Goal: Task Accomplishment & Management: Use online tool/utility

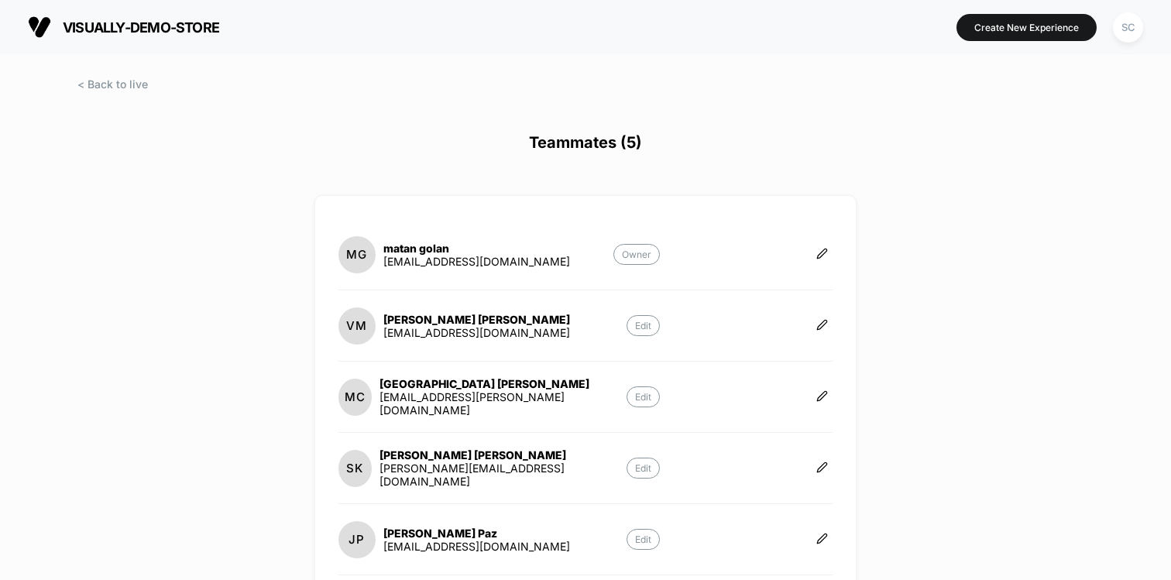
scroll to position [39, 0]
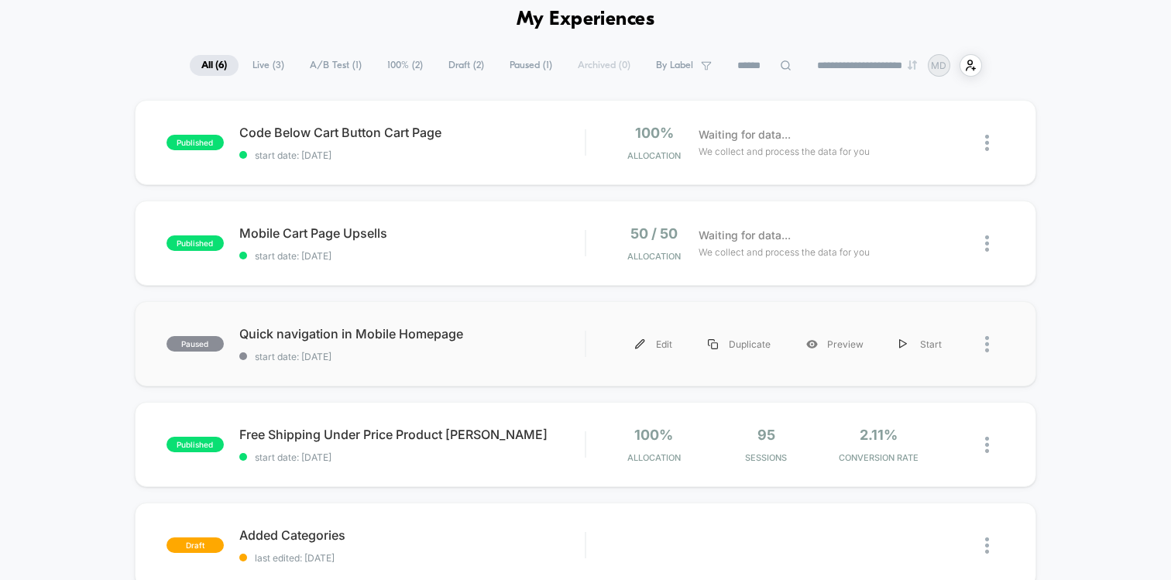
scroll to position [66, 0]
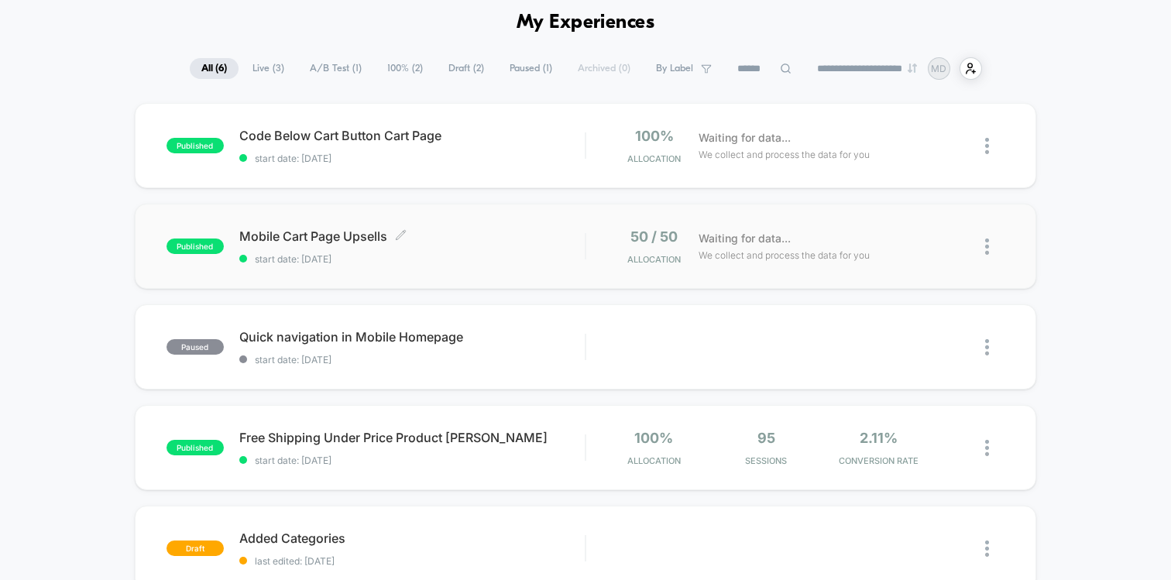
click at [435, 257] on span "start date: [DATE]" at bounding box center [412, 259] width 346 height 12
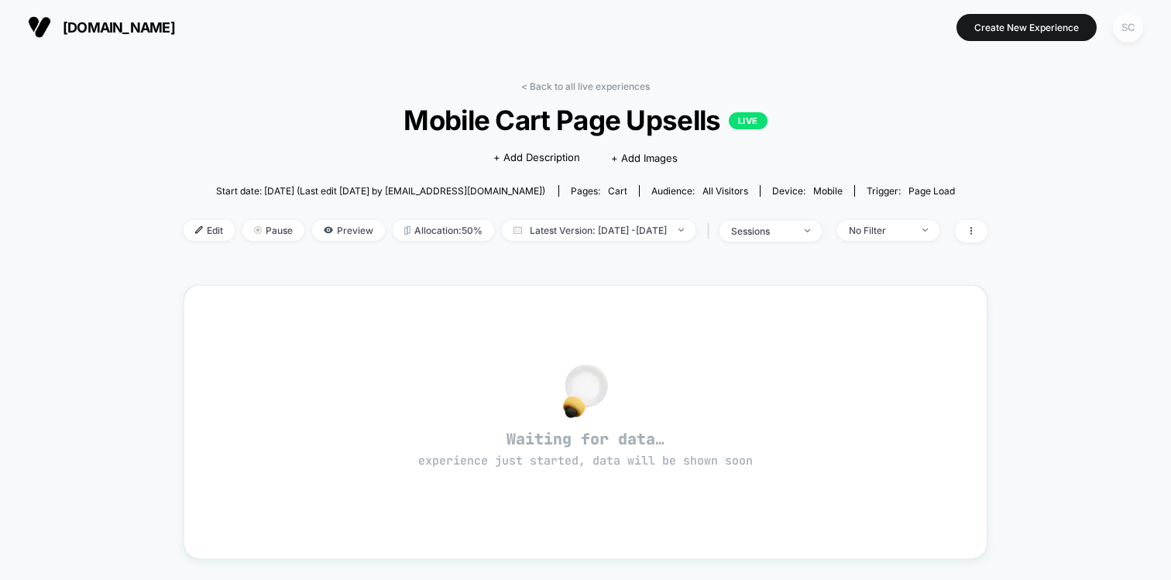
click at [1133, 29] on div "SC" at bounding box center [1128, 27] width 30 height 30
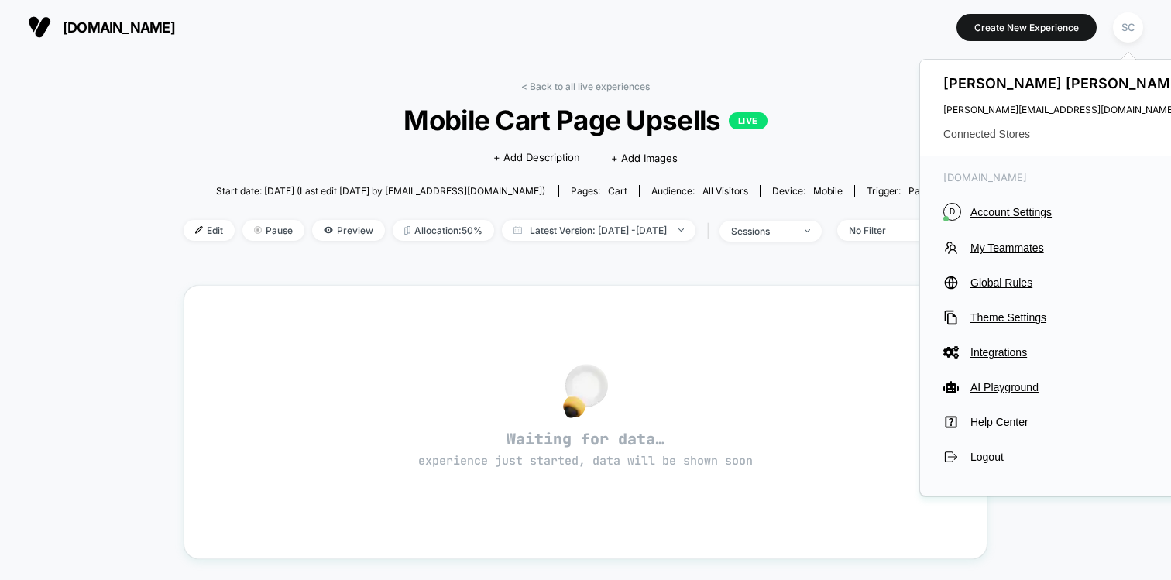
click at [992, 135] on span "Connected Stores" at bounding box center [1066, 134] width 245 height 12
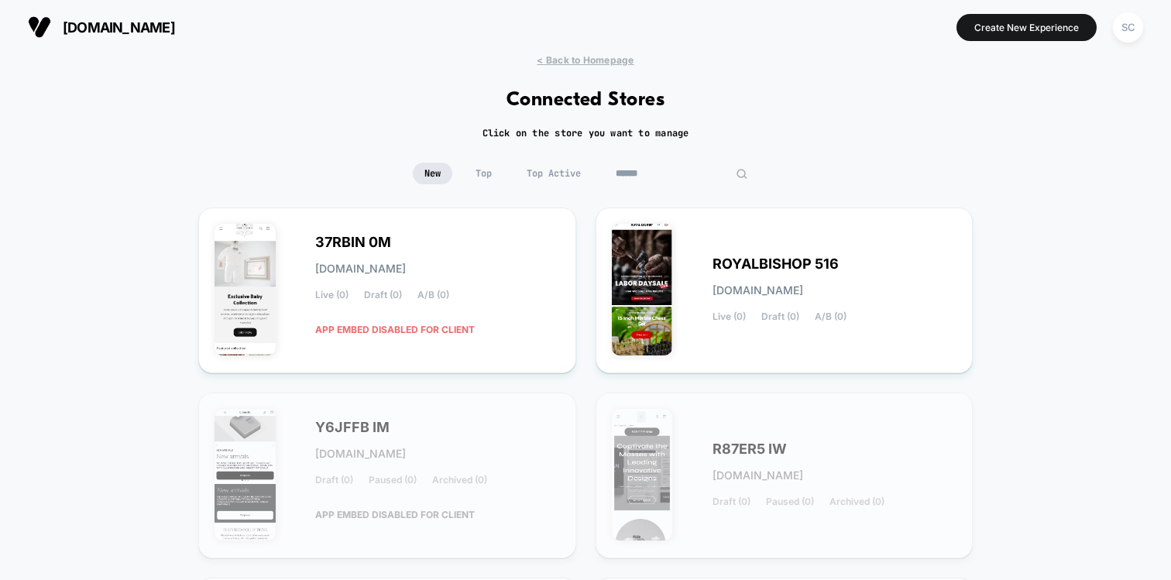
click at [655, 178] on input at bounding box center [681, 174] width 155 height 22
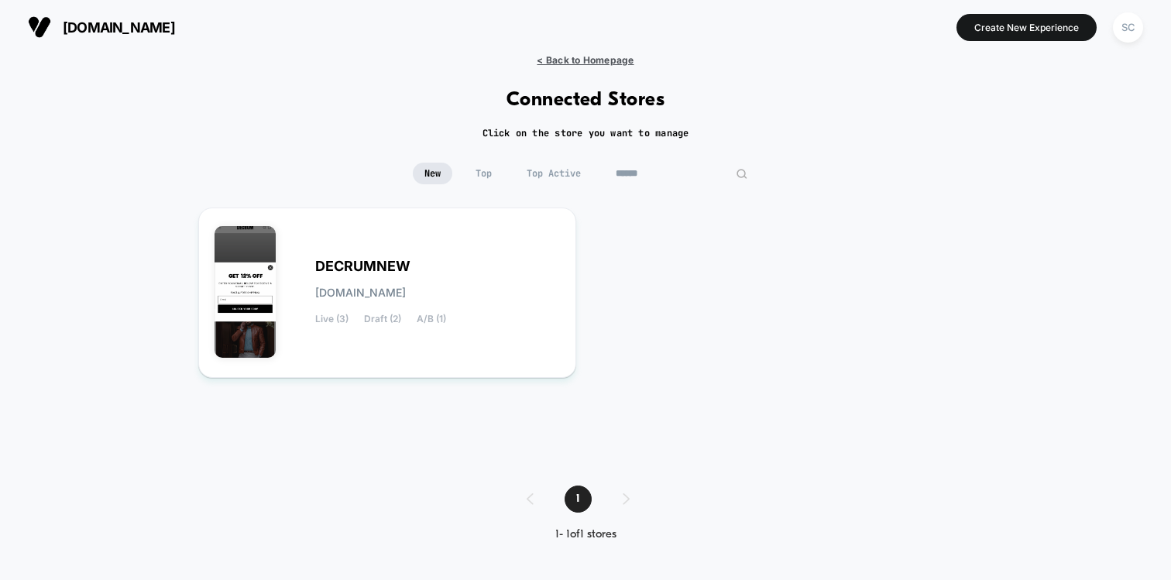
type input "******"
click at [588, 60] on span "< Back to Homepage" at bounding box center [585, 60] width 97 height 12
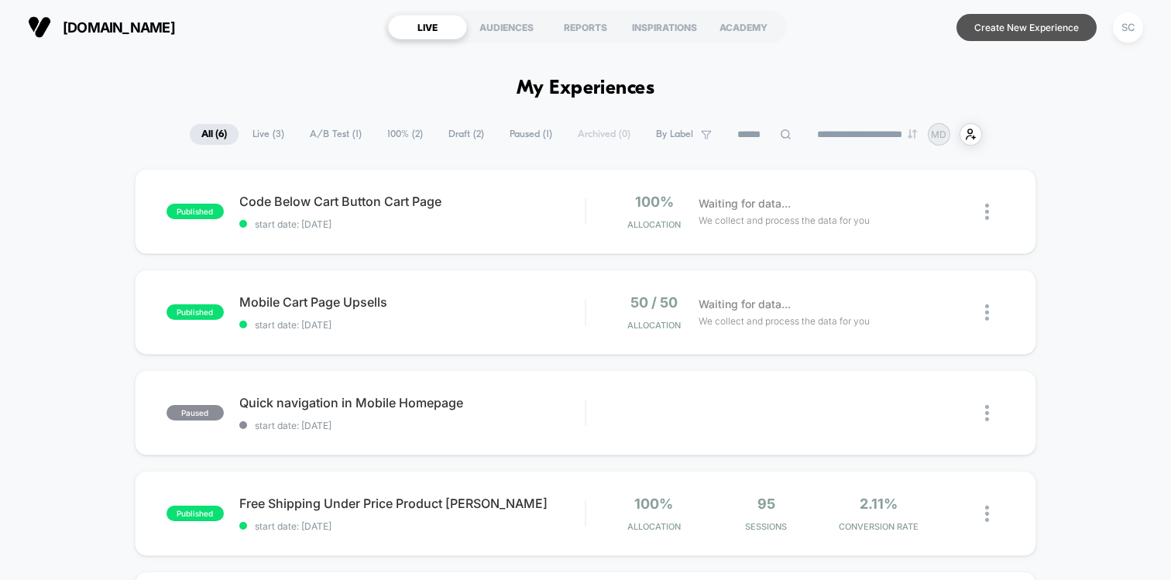
click at [1021, 15] on button "Create New Experience" at bounding box center [1027, 27] width 140 height 27
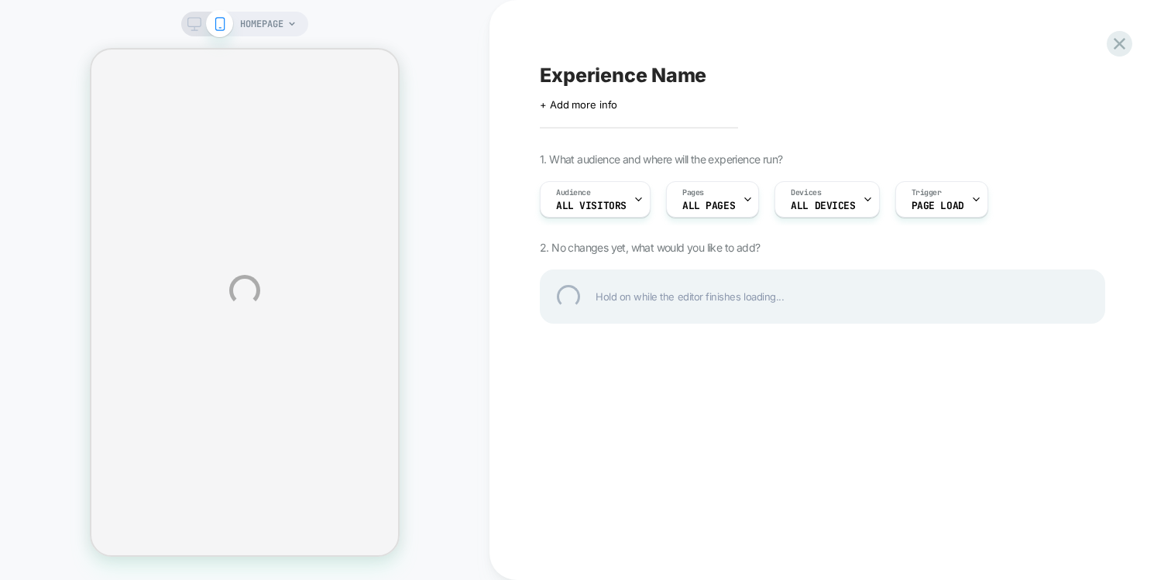
click at [277, 27] on div "HOMEPAGE Experience Name Click to edit experience details + Add more info 1. Wh…" at bounding box center [585, 290] width 1171 height 580
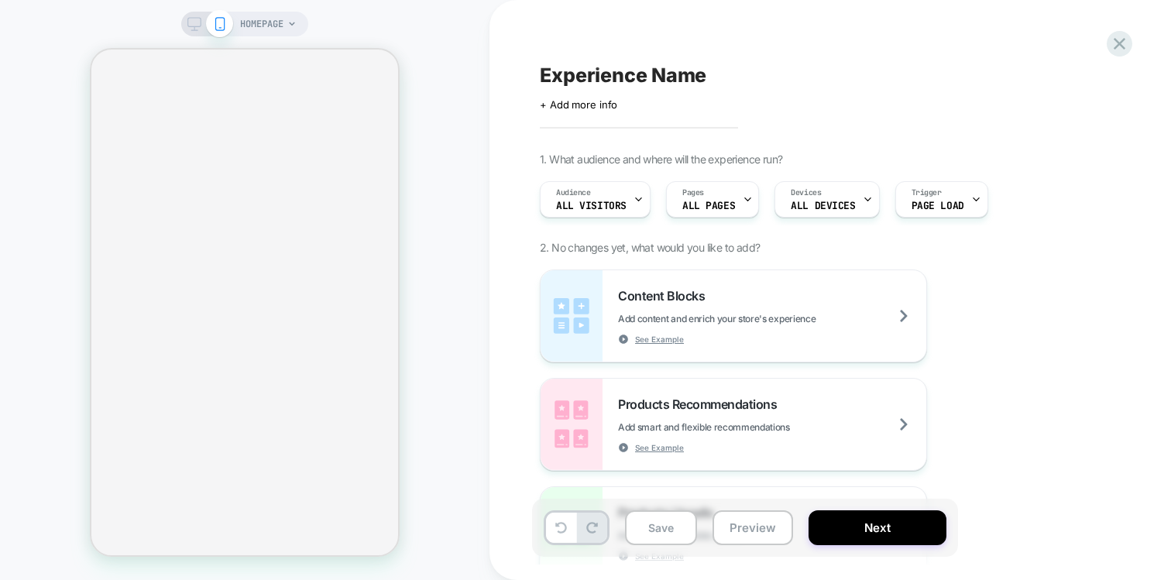
click at [284, 32] on span "HOMEPAGE" at bounding box center [261, 24] width 43 height 25
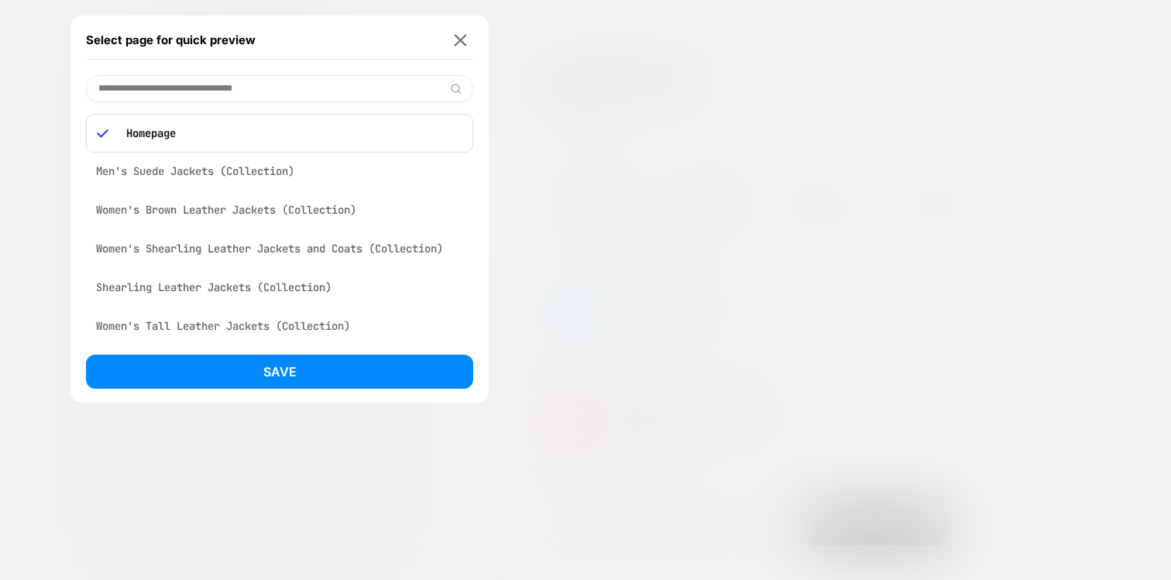
click at [241, 88] on input at bounding box center [279, 88] width 387 height 27
paste input "**********"
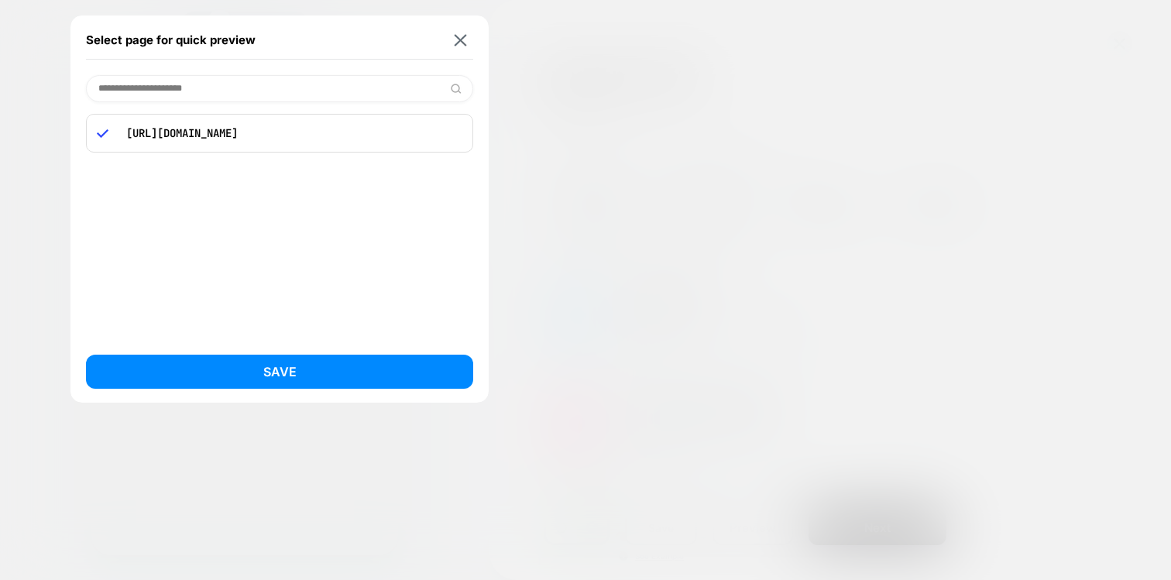
type input "**********"
click at [227, 137] on p "[URL][DOMAIN_NAME]" at bounding box center [291, 133] width 344 height 14
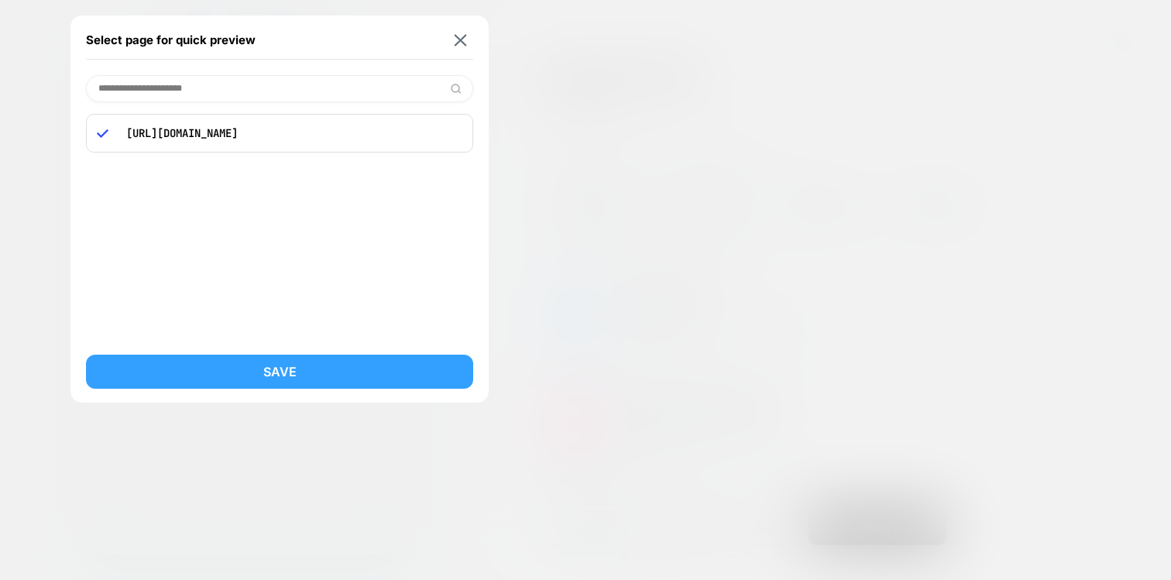
click at [238, 372] on button "Save" at bounding box center [279, 372] width 387 height 34
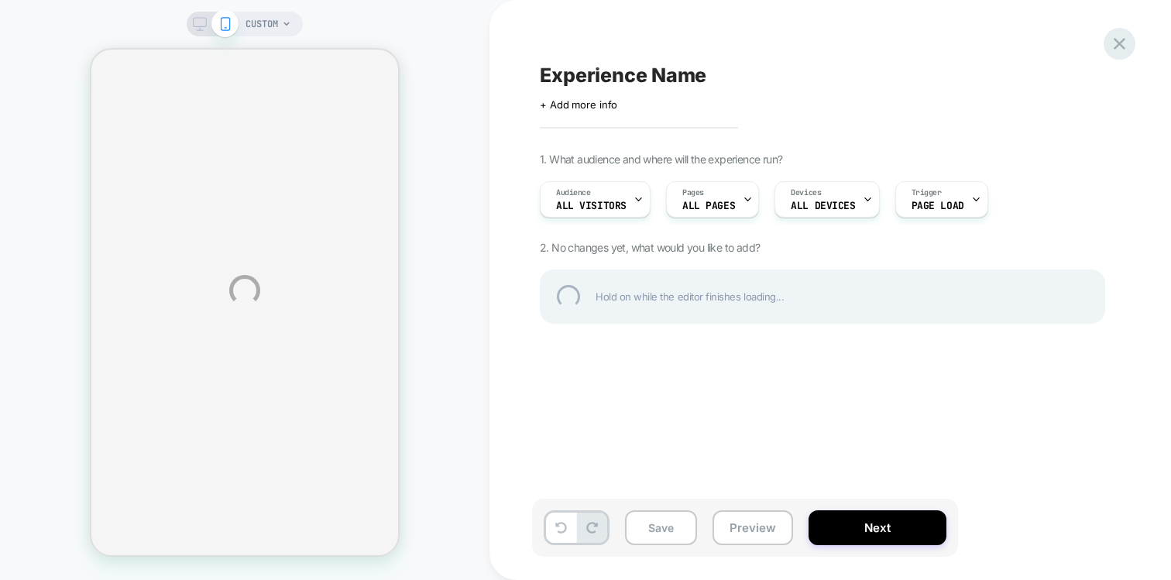
click at [1120, 40] on div at bounding box center [1120, 44] width 32 height 32
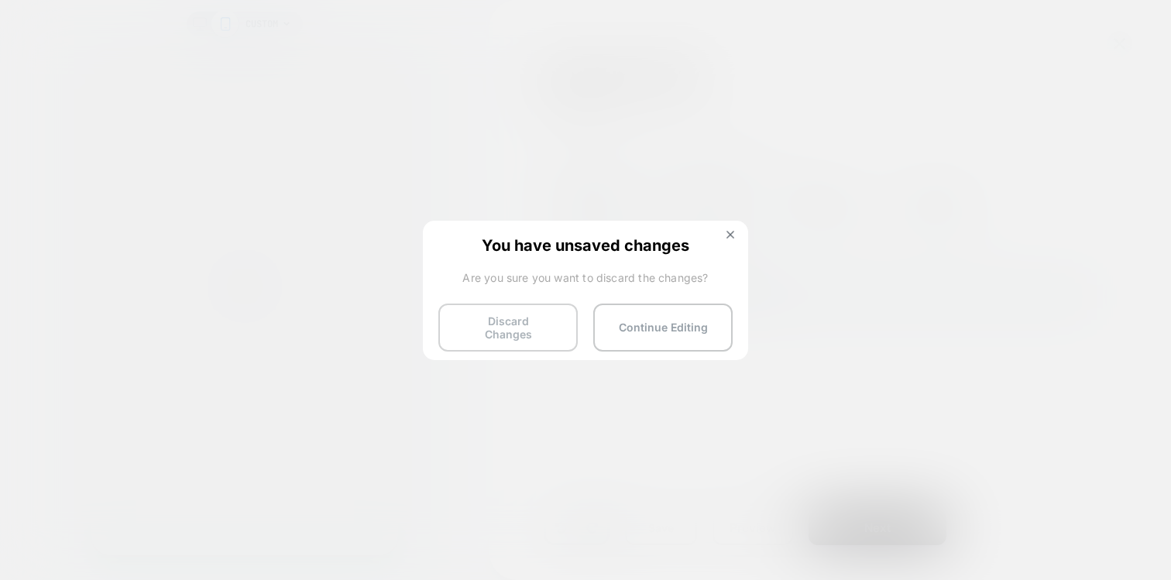
click at [476, 331] on button "Discard Changes" at bounding box center [508, 328] width 139 height 48
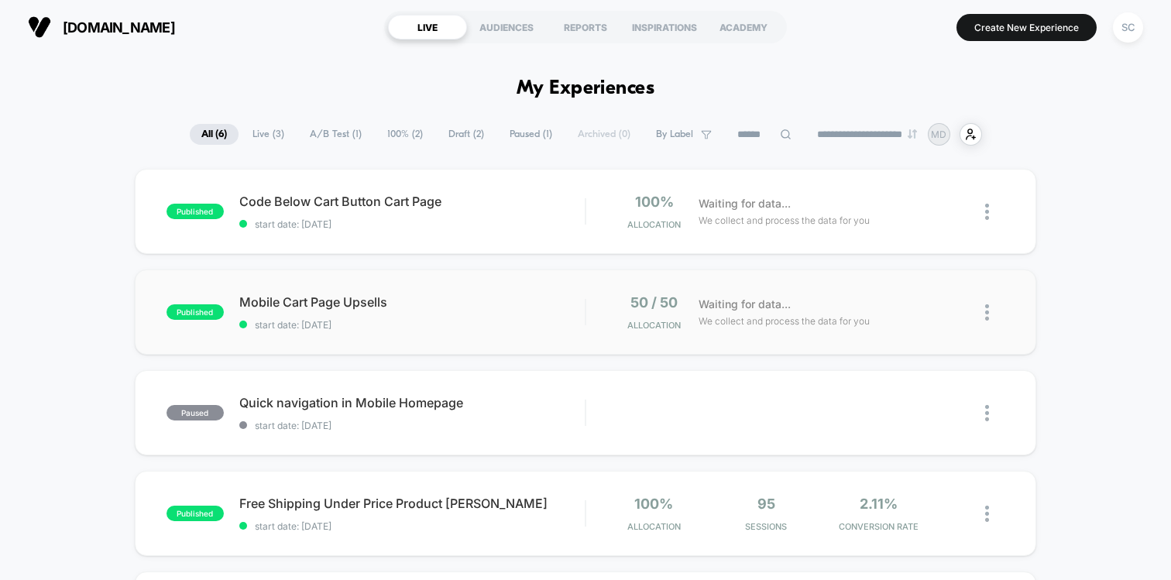
click at [488, 284] on div "published Mobile Cart Page Upsells start date: [DATE] 50 / 50 Allocation Waitin…" at bounding box center [586, 312] width 902 height 85
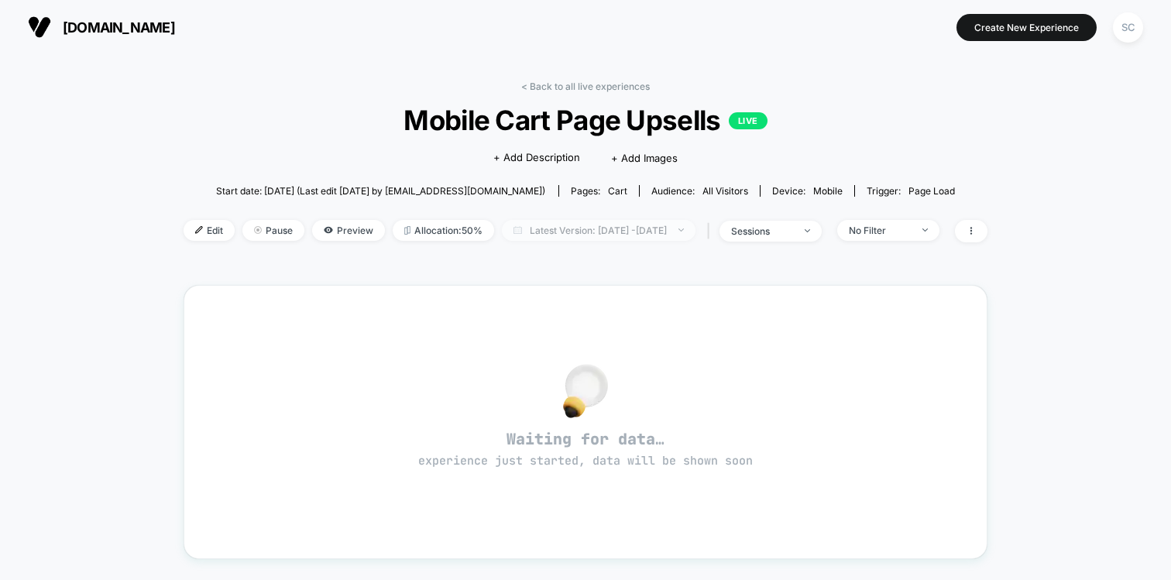
click at [673, 227] on span "Latest Version: [DATE] - [DATE]" at bounding box center [599, 230] width 194 height 21
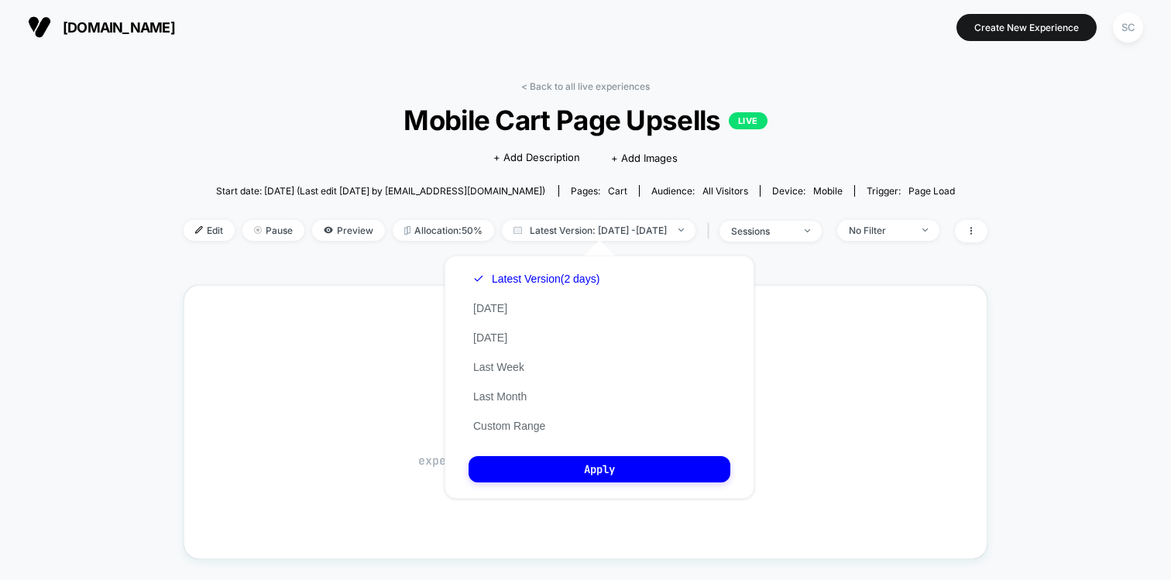
click at [798, 282] on div "< Back to all live experiences Mobile Cart Page Upsells LIVE Click to edit expe…" at bounding box center [586, 471] width 804 height 803
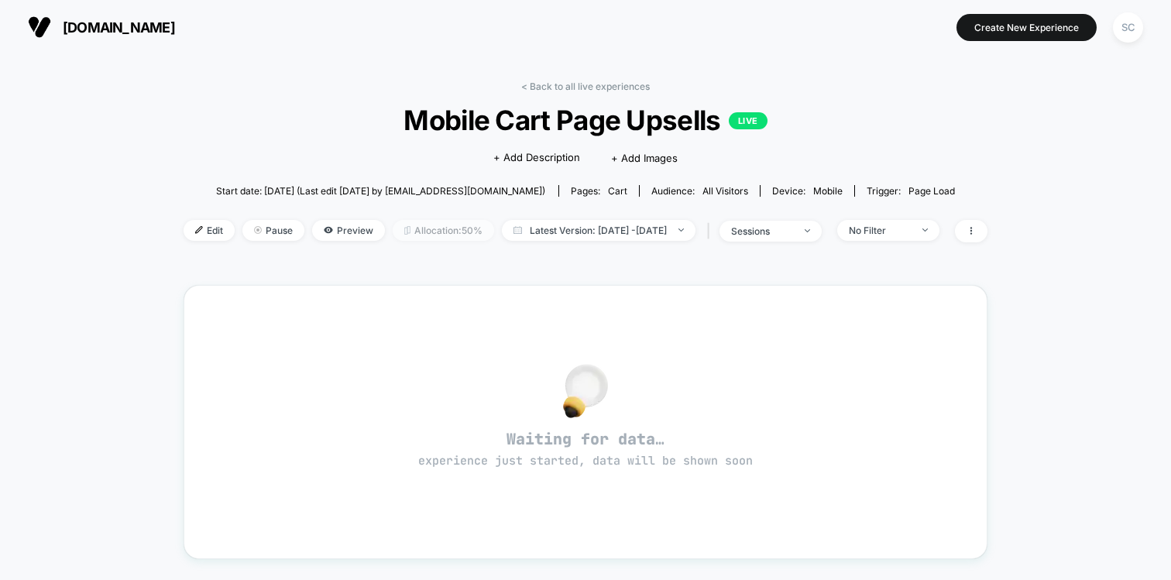
click at [401, 230] on span "Allocation: 50%" at bounding box center [443, 230] width 101 height 21
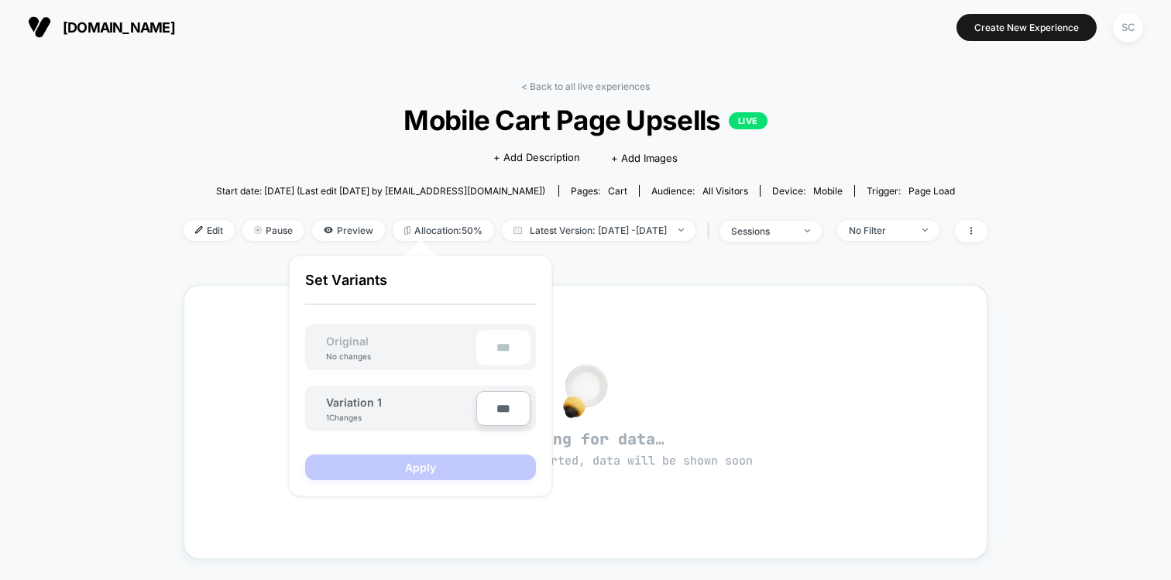
click at [388, 212] on div "< Back to all live experiences Mobile Cart Page Upsells LIVE Click to edit expe…" at bounding box center [586, 171] width 804 height 181
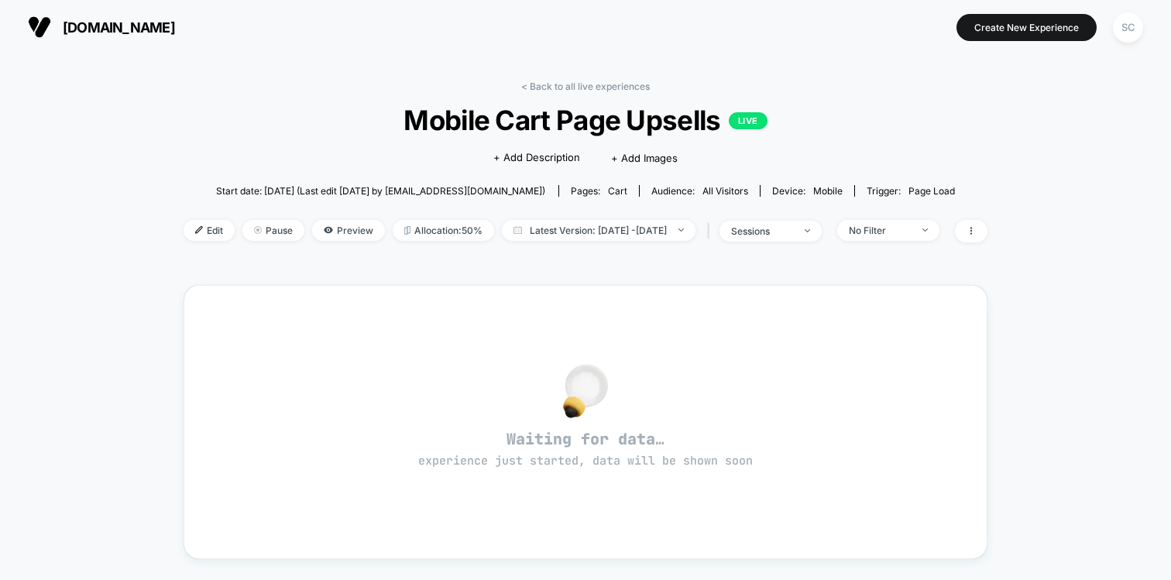
drag, startPoint x: 312, startPoint y: 227, endPoint x: 222, endPoint y: 239, distance: 90.6
click at [225, 241] on div "Edit Pause Preview Allocation: 50% Latest Version: [DATE] - [DATE] | sessions N…" at bounding box center [586, 231] width 804 height 22
click at [197, 232] on span "Edit" at bounding box center [209, 230] width 51 height 21
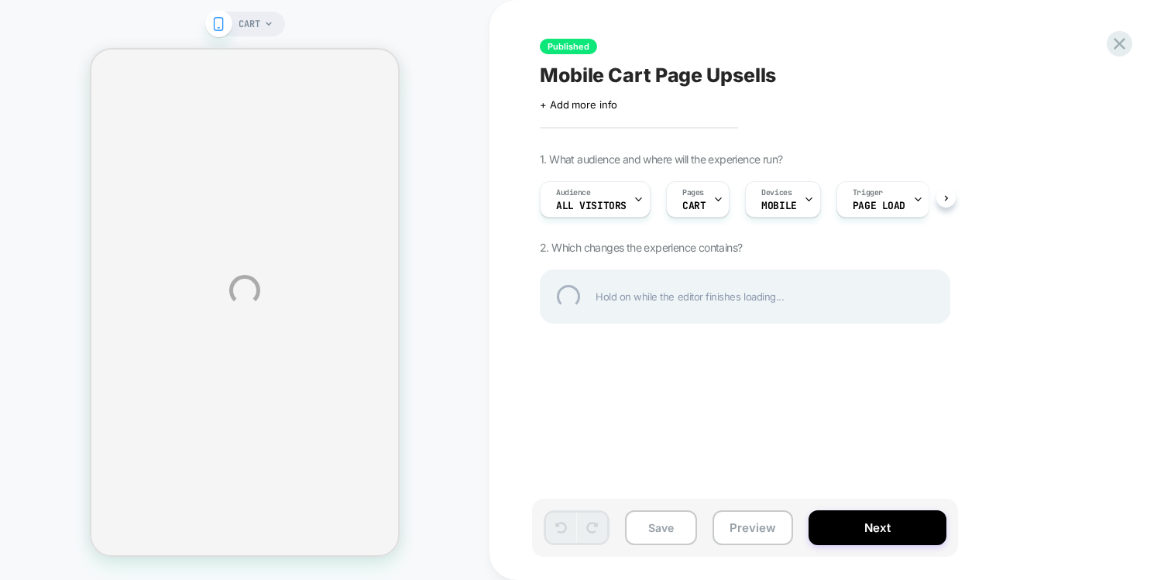
click at [772, 528] on div "CART Published Mobile Cart Page Upsells Click to edit experience details + Add …" at bounding box center [585, 290] width 1171 height 580
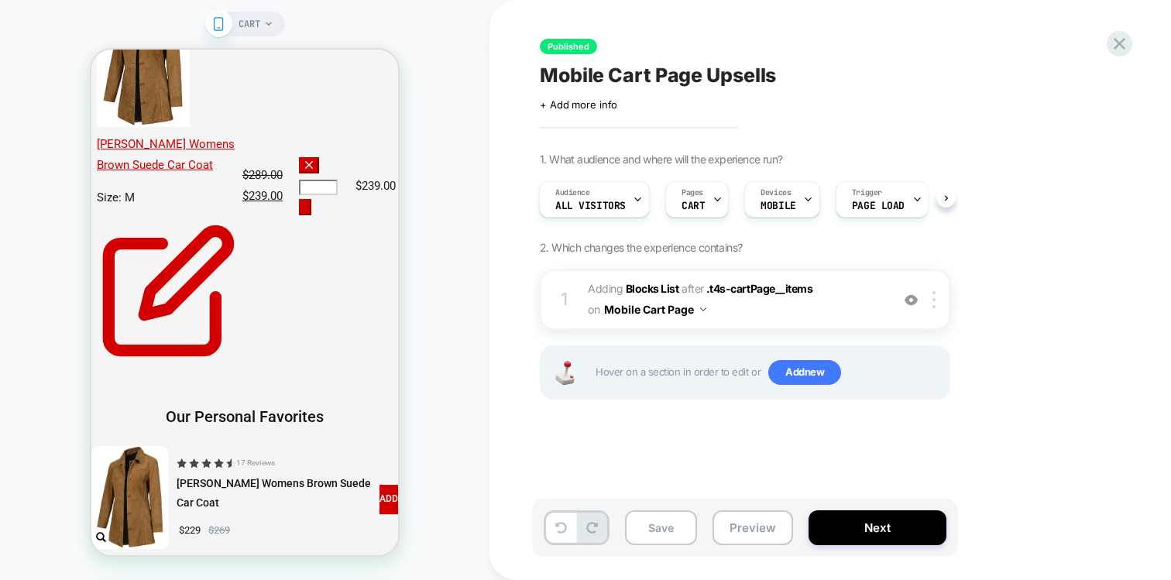
scroll to position [312, 0]
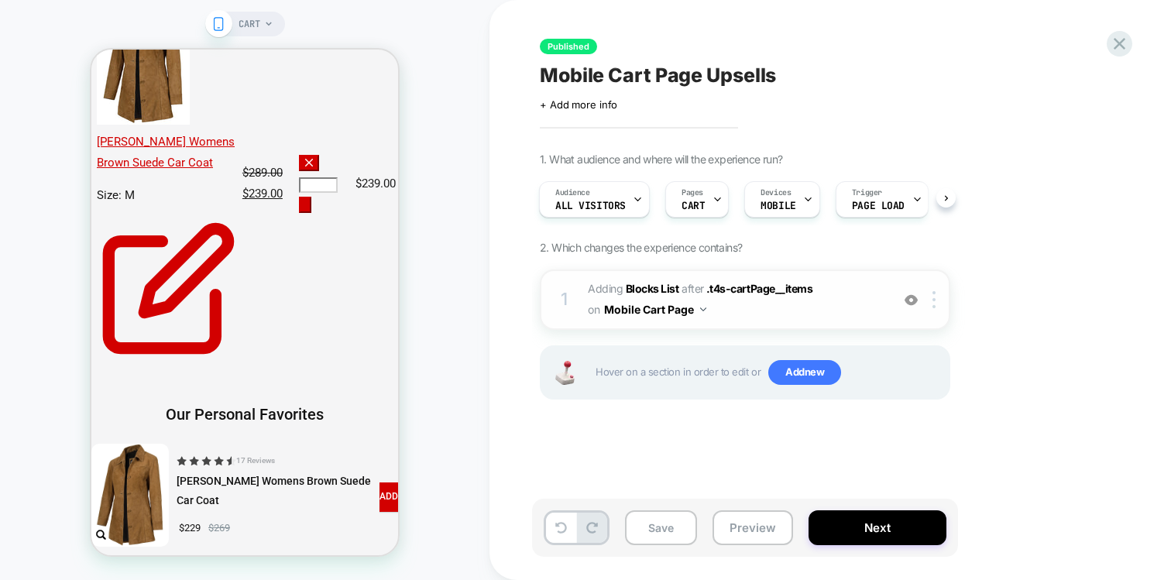
click at [913, 302] on img at bounding box center [911, 300] width 13 height 13
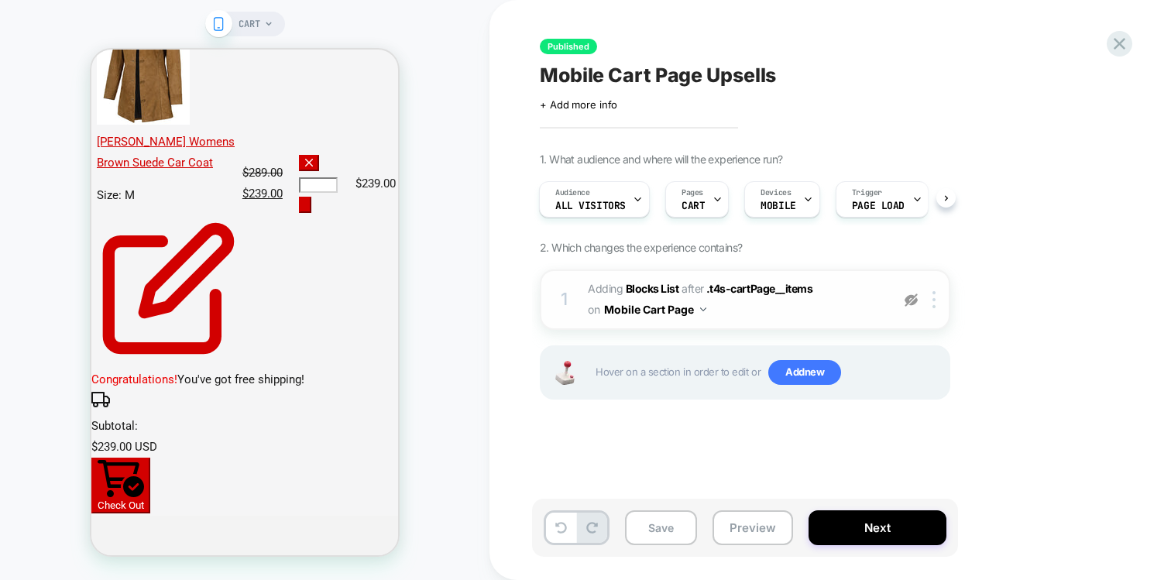
click at [913, 302] on img at bounding box center [911, 300] width 13 height 13
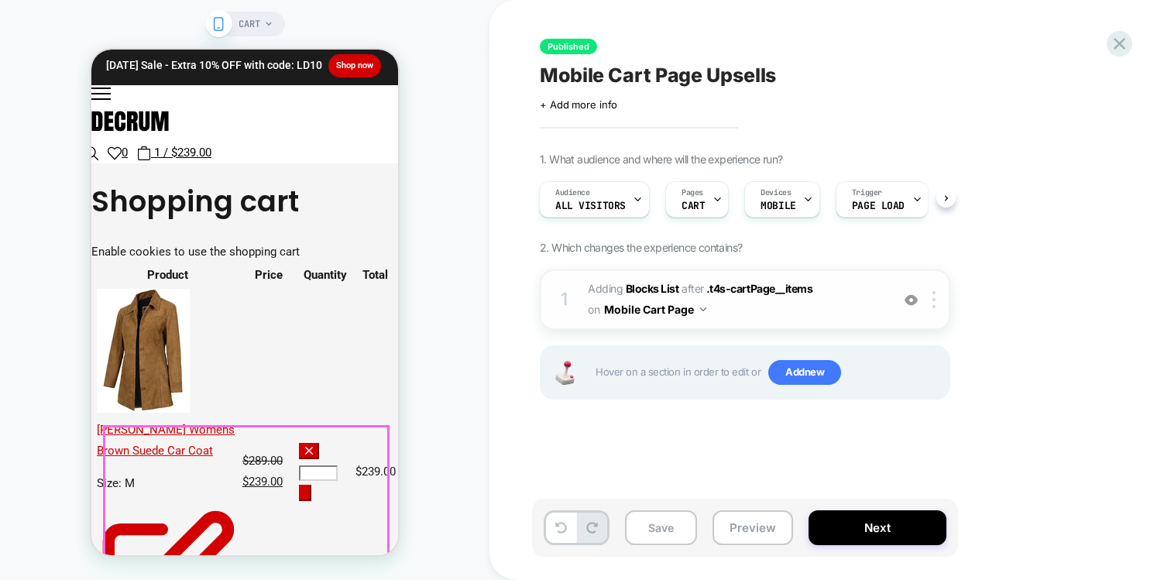
scroll to position [22, 0]
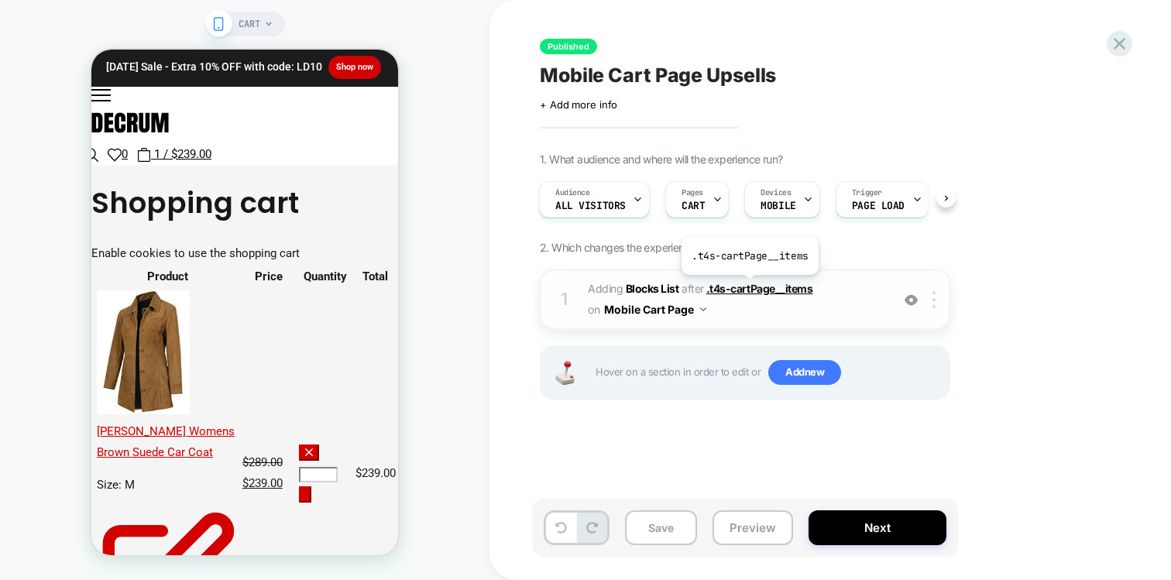
click at [748, 287] on span ".t4s-cartPage__items" at bounding box center [760, 288] width 107 height 13
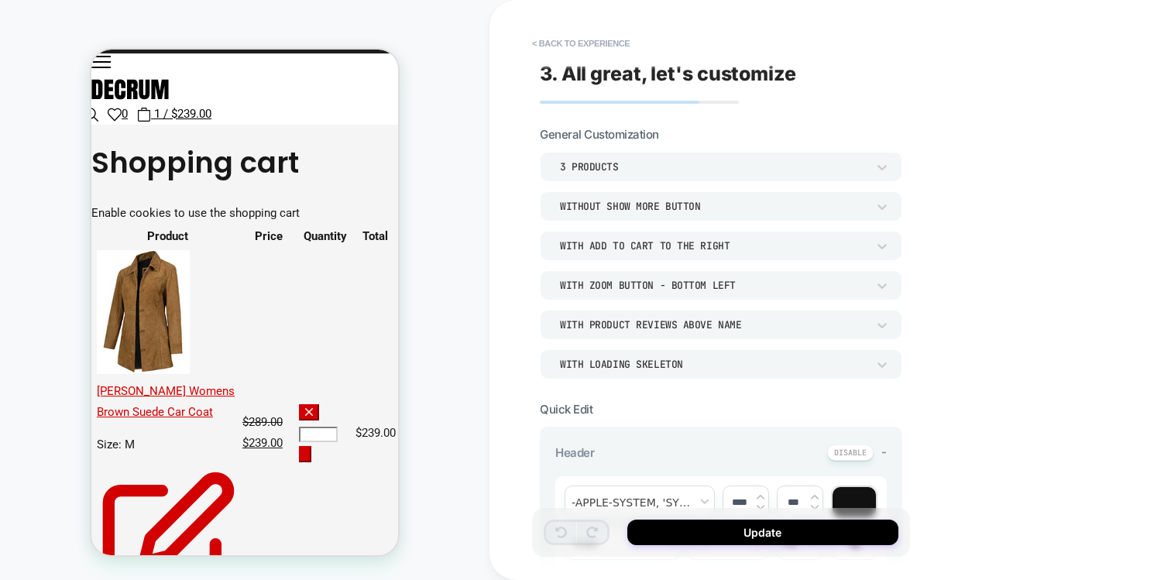
scroll to position [0, 0]
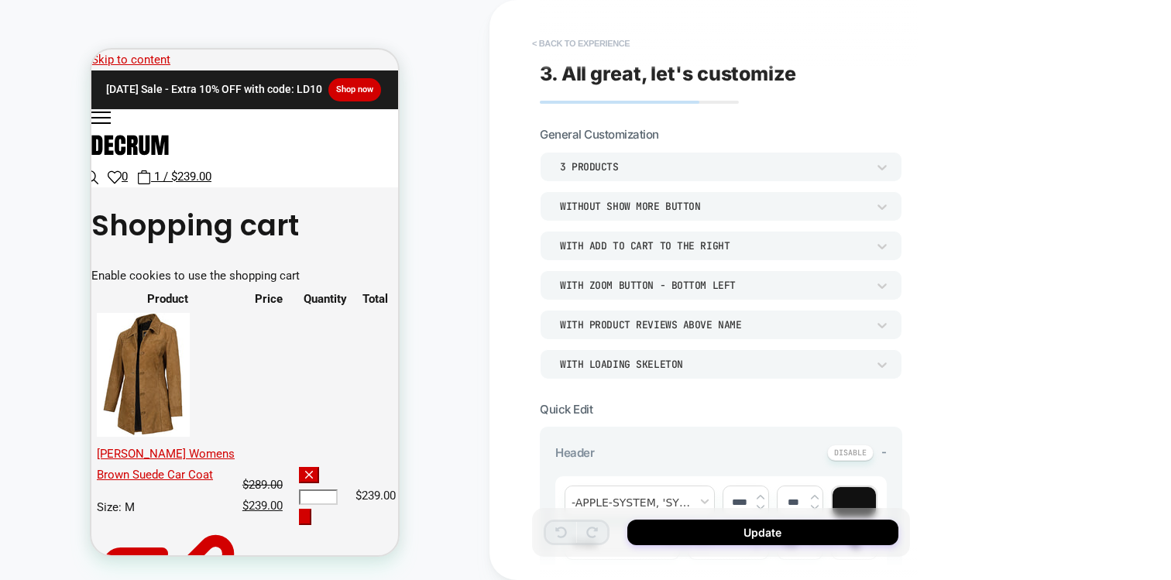
click at [549, 42] on button "< Back to experience" at bounding box center [581, 43] width 113 height 25
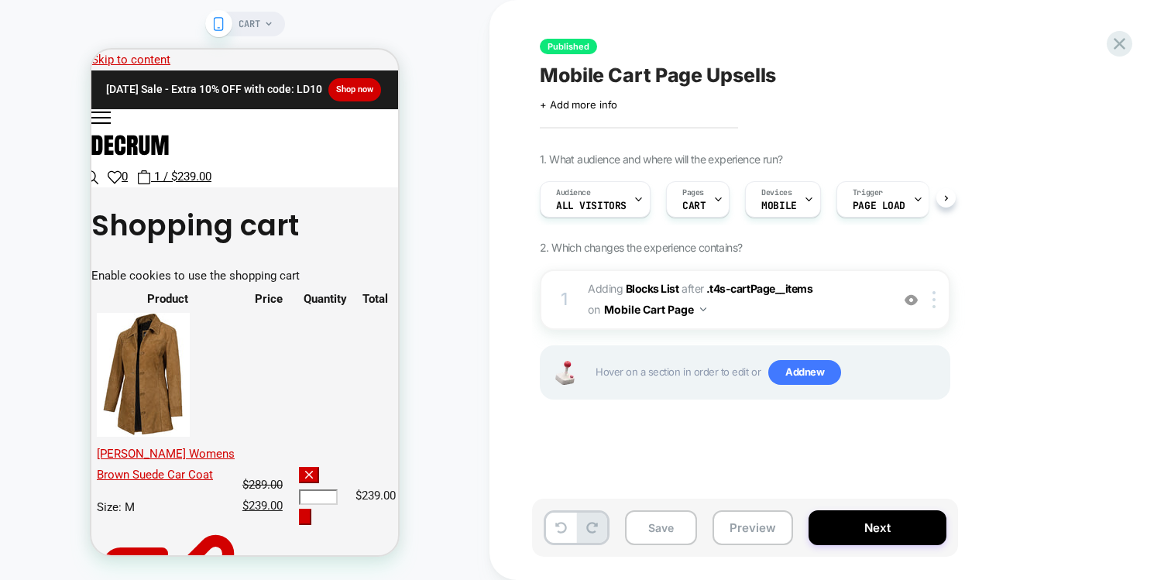
scroll to position [0, 1]
click at [756, 531] on button "Preview" at bounding box center [753, 528] width 81 height 35
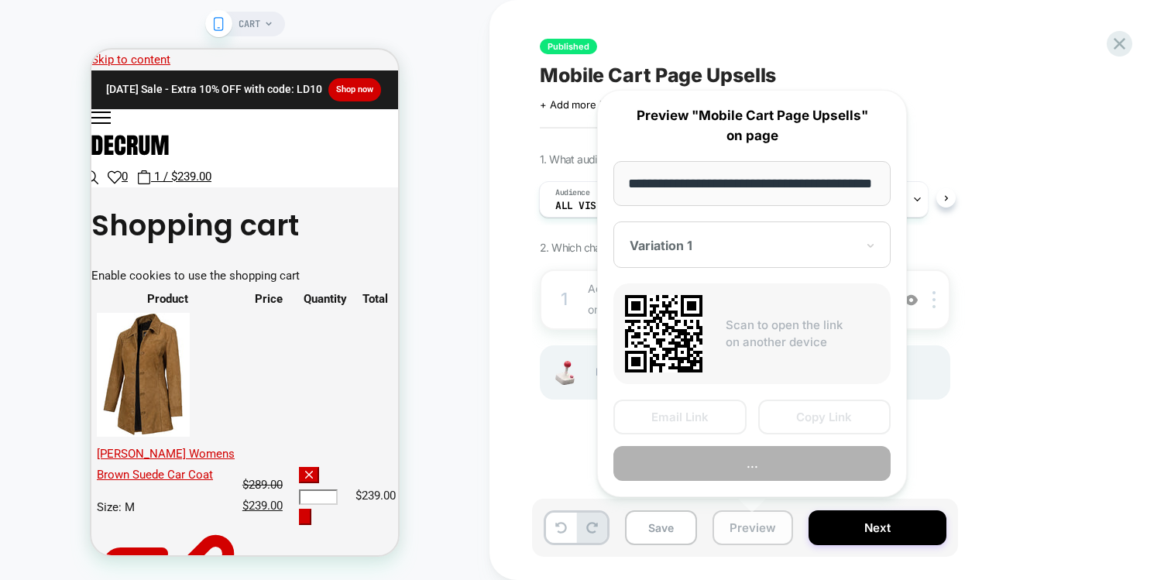
scroll to position [0, 59]
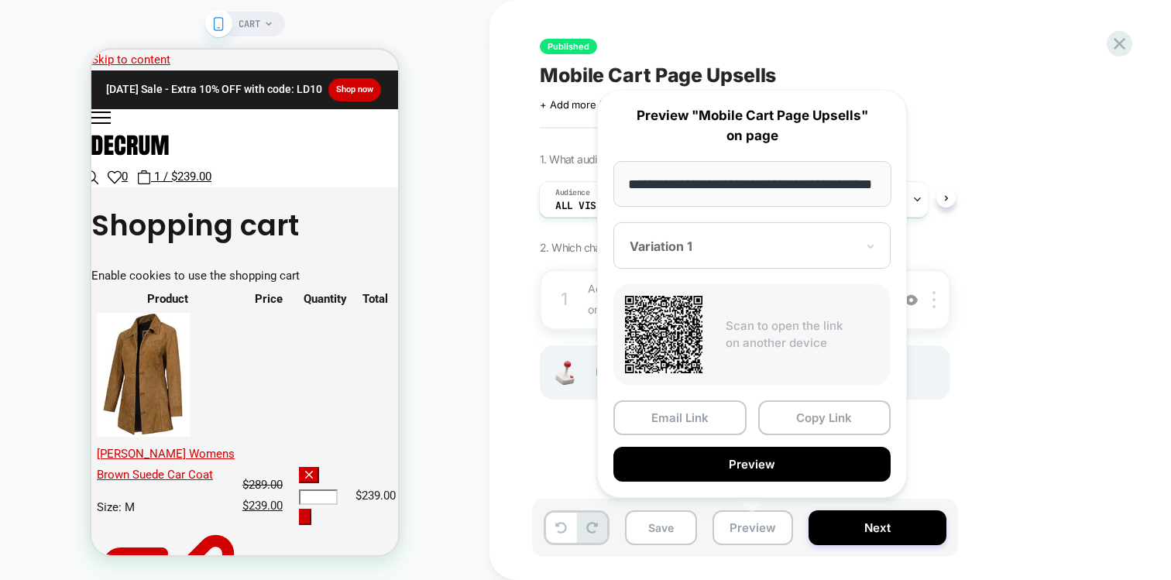
click at [719, 187] on input "**********" at bounding box center [753, 184] width 278 height 46
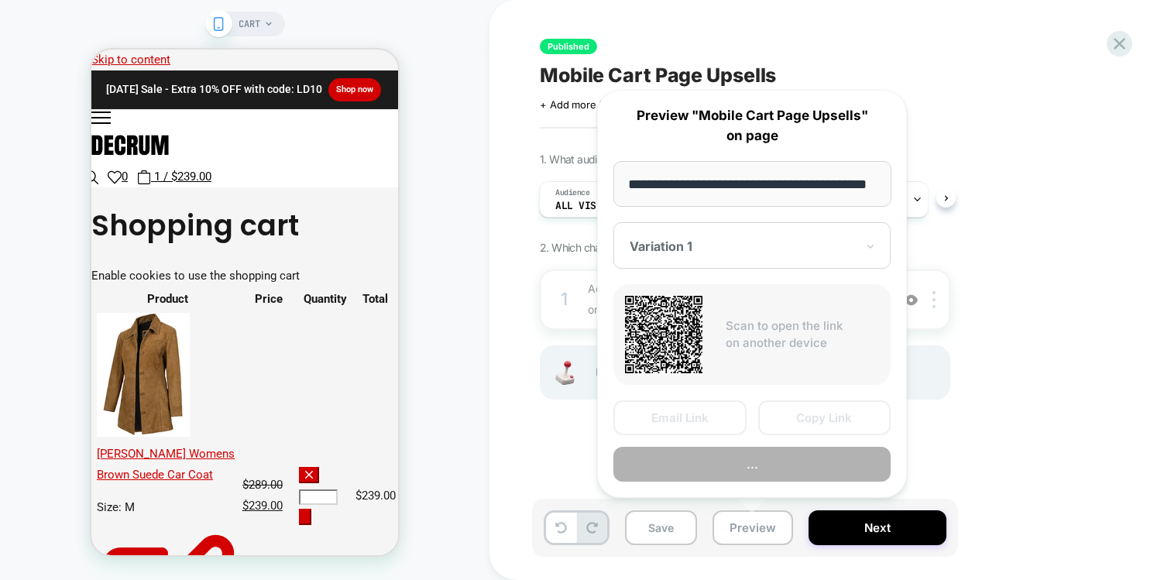
scroll to position [0, 40]
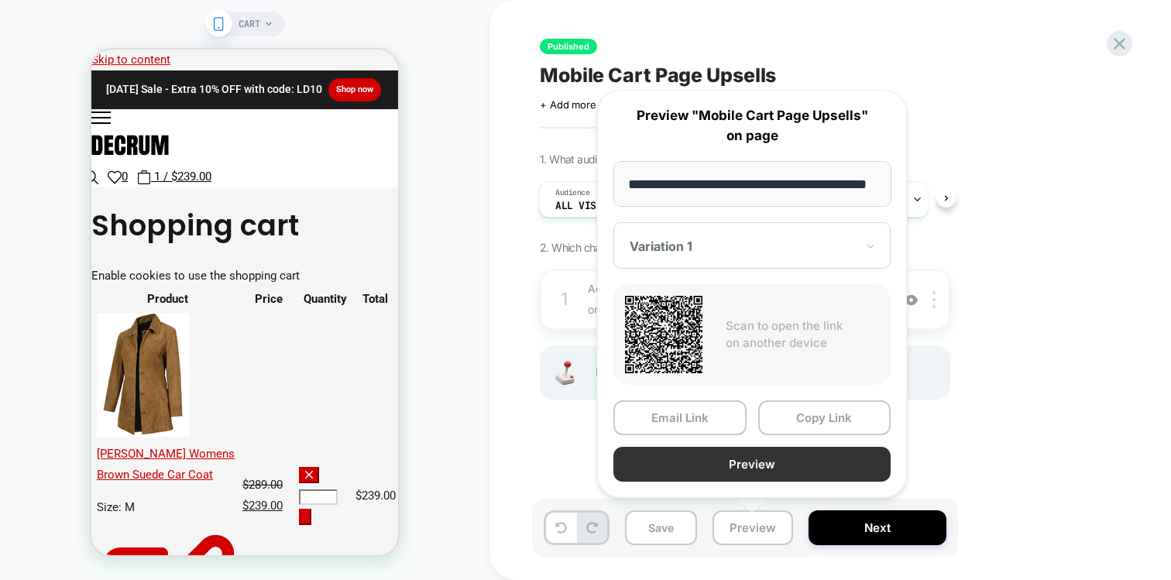
type input "**********"
click at [689, 469] on button "Preview" at bounding box center [752, 464] width 277 height 35
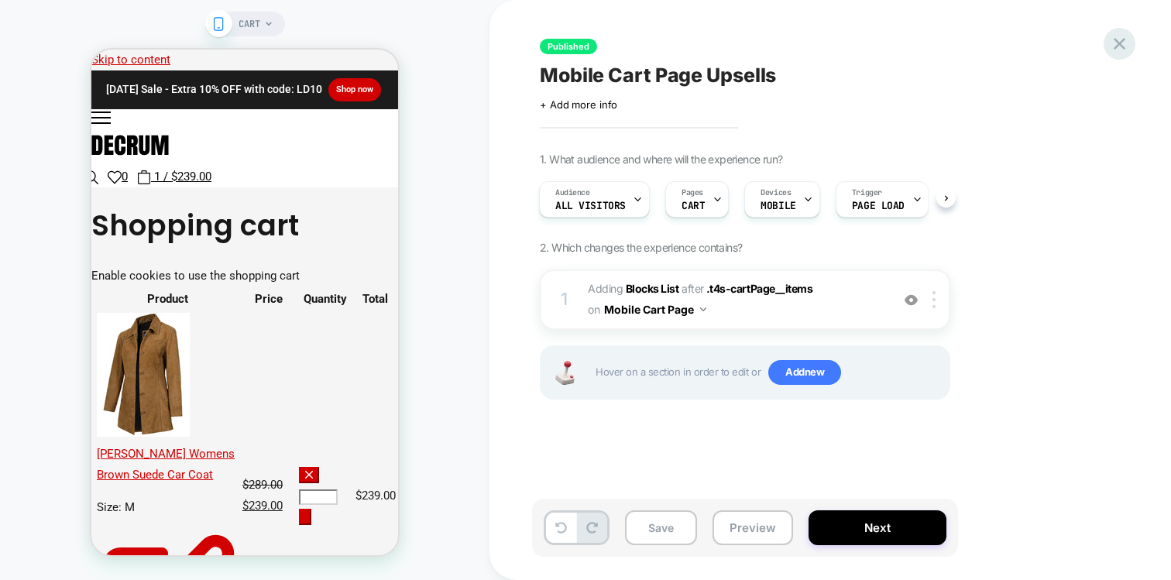
click at [1116, 33] on div at bounding box center [1120, 44] width 32 height 32
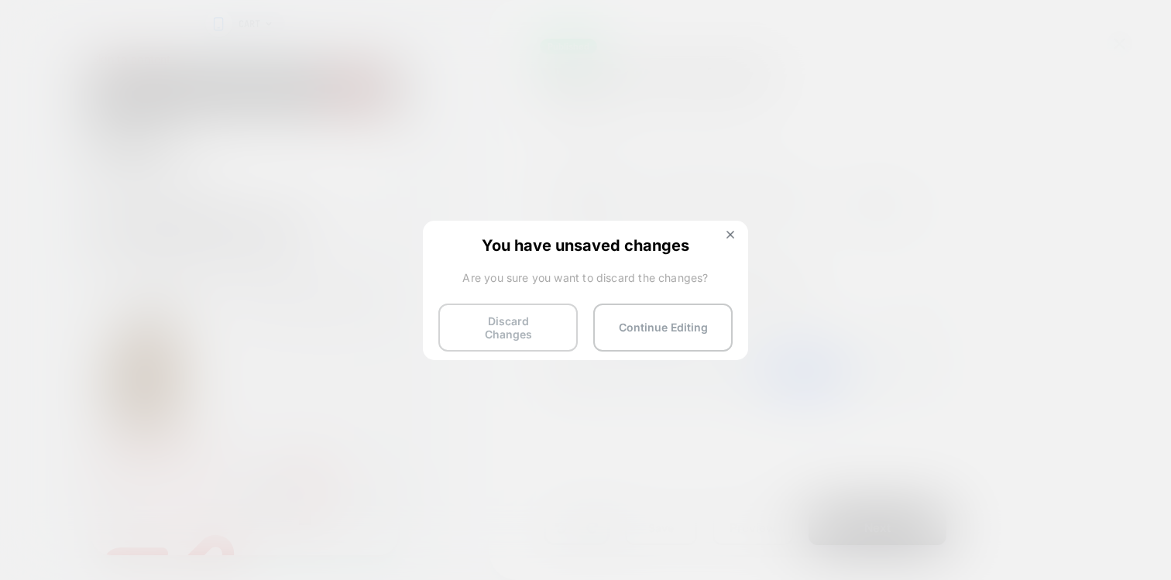
click at [501, 332] on button "Discard Changes" at bounding box center [508, 328] width 139 height 48
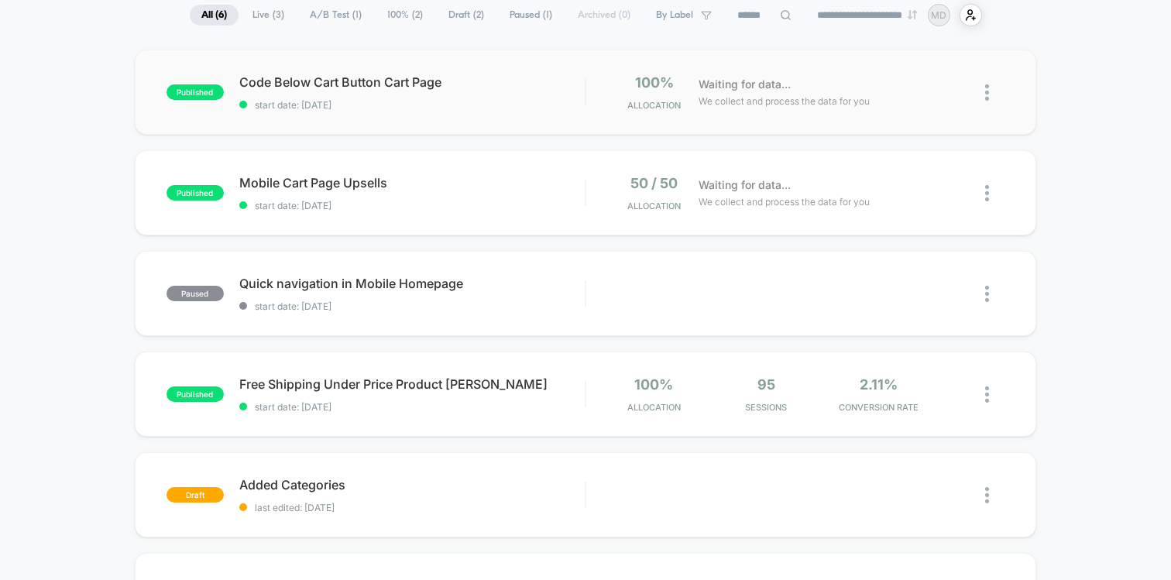
scroll to position [120, 0]
click at [985, 191] on img at bounding box center [987, 192] width 4 height 16
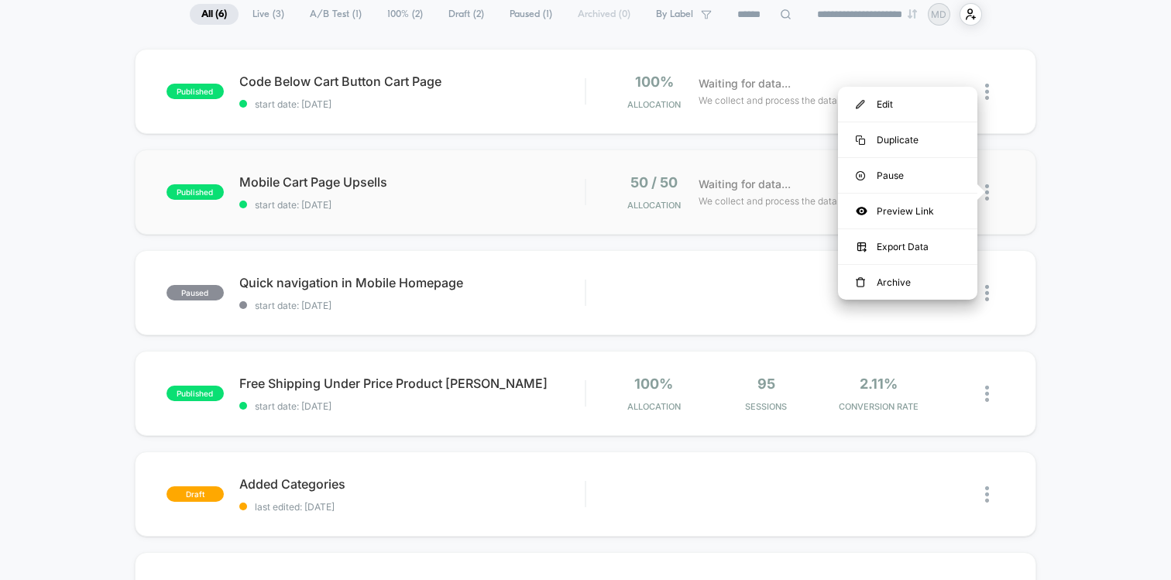
click at [500, 172] on div "published Mobile Cart Page Upsells start date: [DATE] 50 / 50 Allocation Waitin…" at bounding box center [586, 192] width 902 height 85
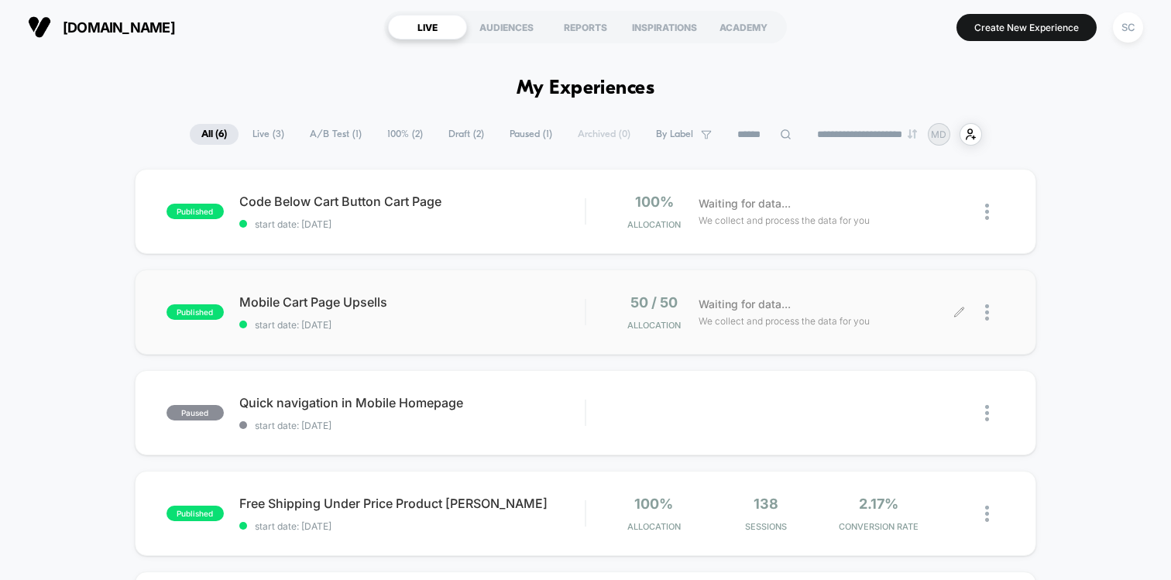
click at [981, 311] on div at bounding box center [982, 312] width 45 height 36
click at [986, 318] on img at bounding box center [987, 312] width 4 height 16
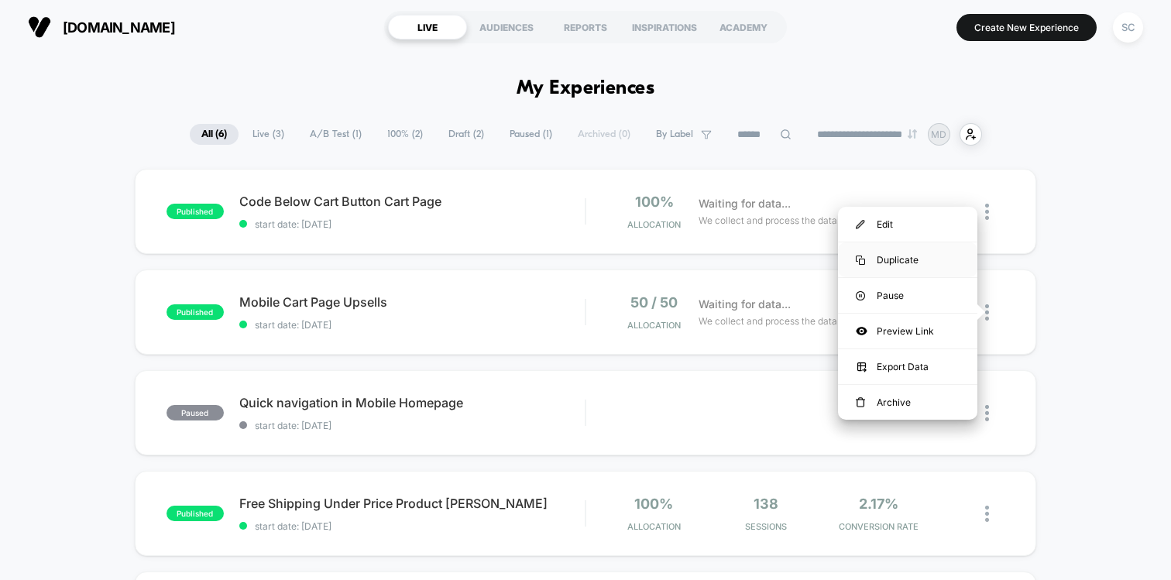
click at [930, 258] on div "Duplicate" at bounding box center [907, 259] width 139 height 35
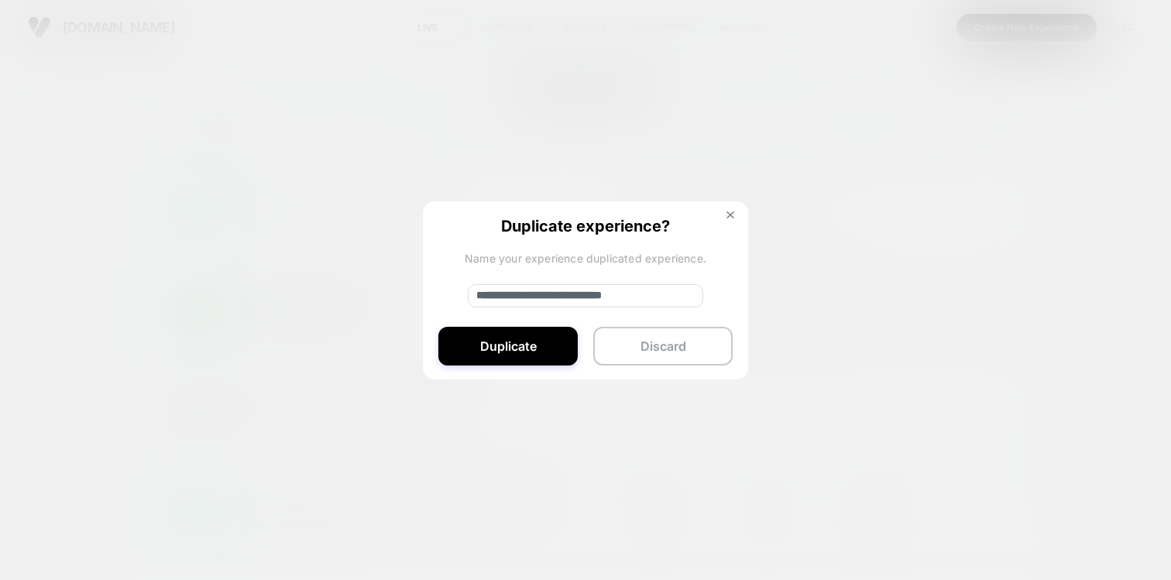
drag, startPoint x: 523, startPoint y: 298, endPoint x: 452, endPoint y: 286, distance: 72.3
click at [452, 286] on div "**********" at bounding box center [585, 291] width 325 height 180
type input "**********"
click at [528, 339] on button "Duplicate" at bounding box center [508, 346] width 139 height 39
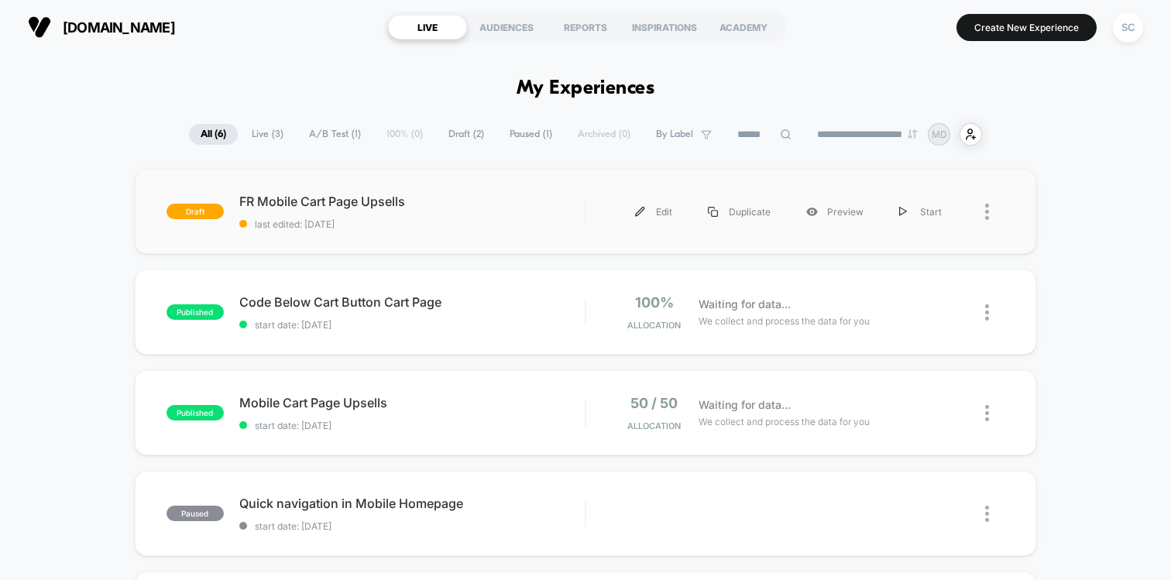
click at [421, 234] on div "draft FR Mobile Cart Page Upsells last edited: [DATE] Edit Duplicate Preview St…" at bounding box center [586, 211] width 902 height 85
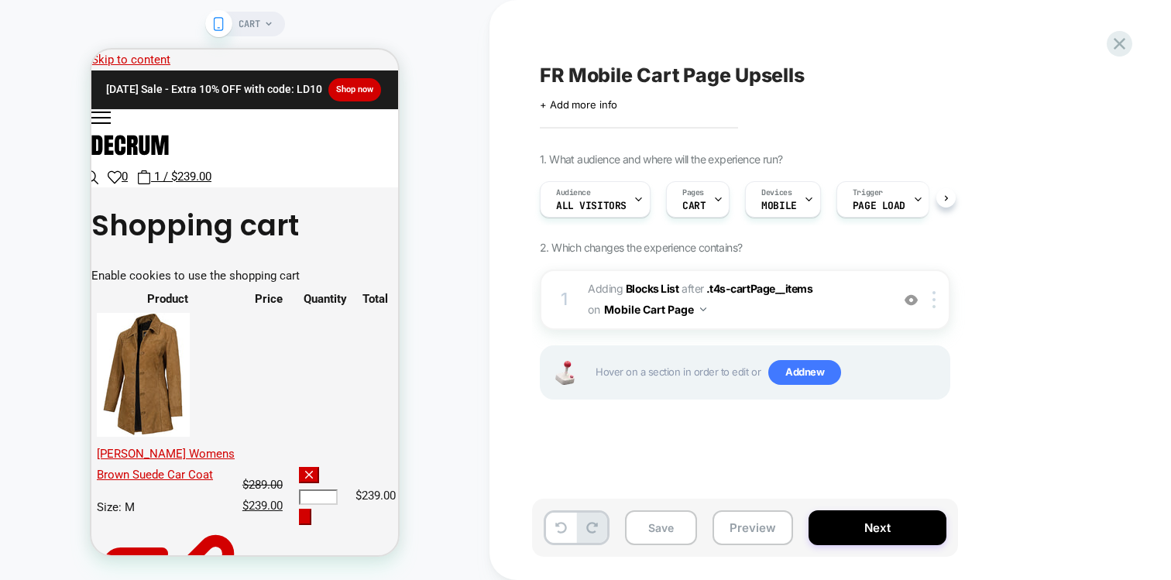
scroll to position [0, 1]
click at [706, 201] on div "Pages CART" at bounding box center [693, 199] width 54 height 35
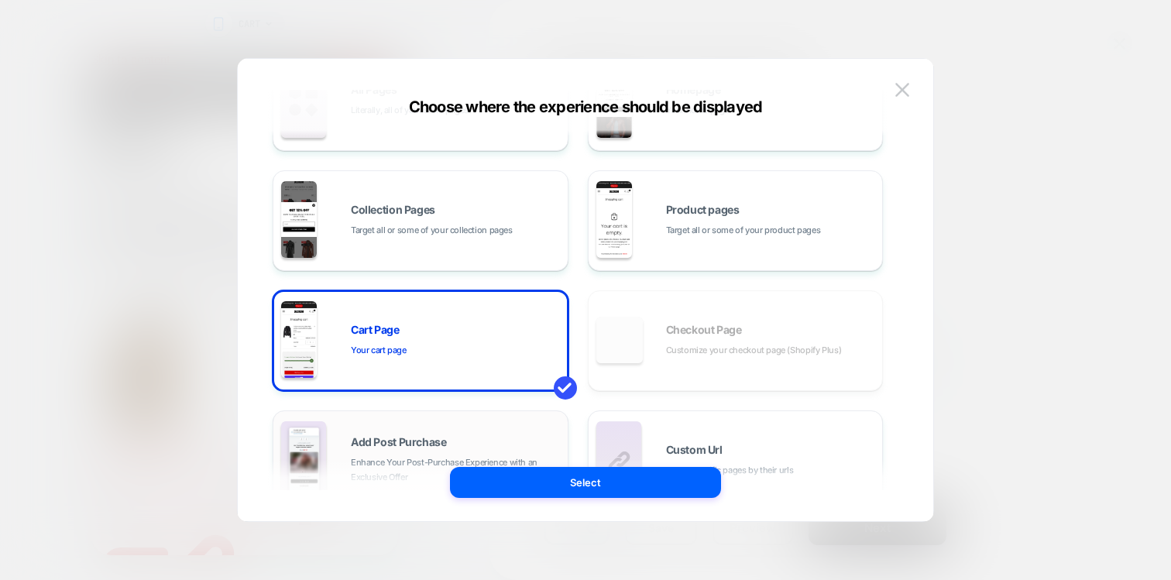
scroll to position [91, 0]
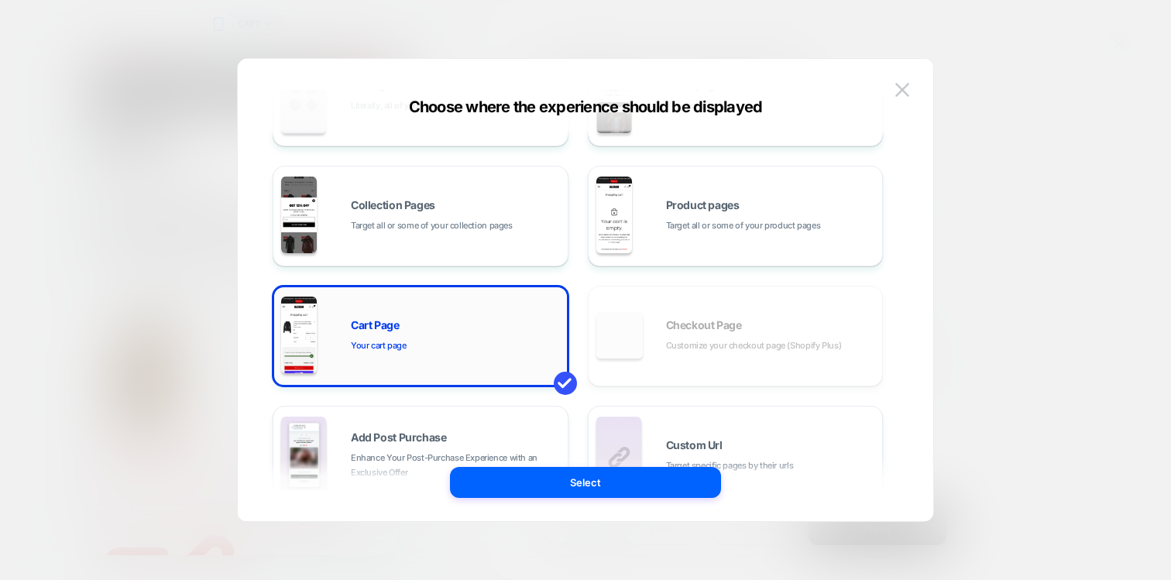
click at [414, 355] on div "Cart Page Your cart page" at bounding box center [420, 336] width 279 height 85
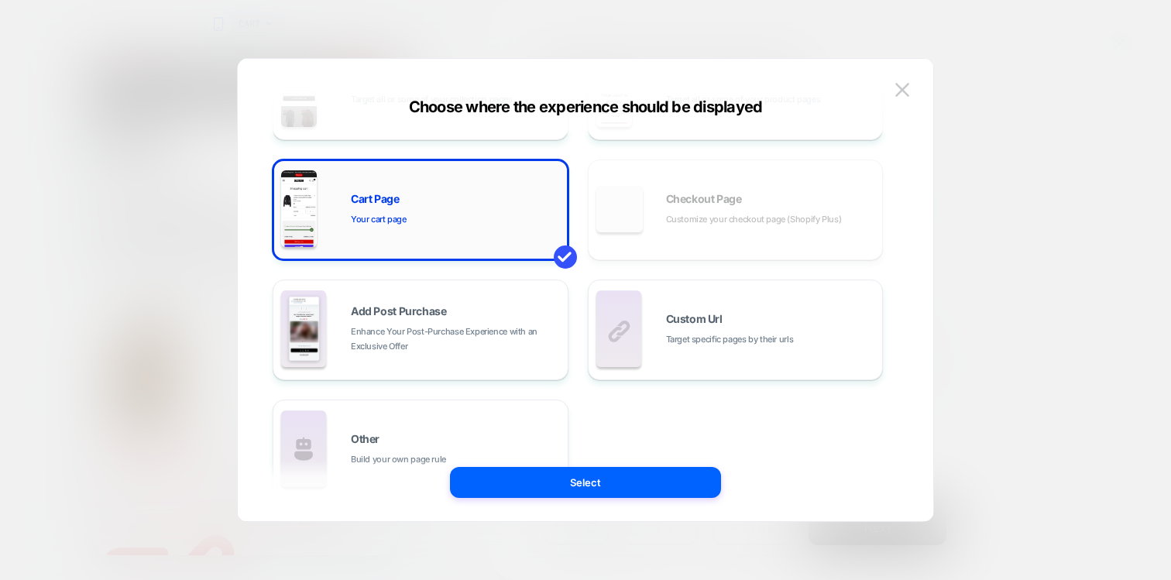
scroll to position [215, 0]
click at [442, 433] on div "Other Build your own page rule" at bounding box center [420, 451] width 279 height 85
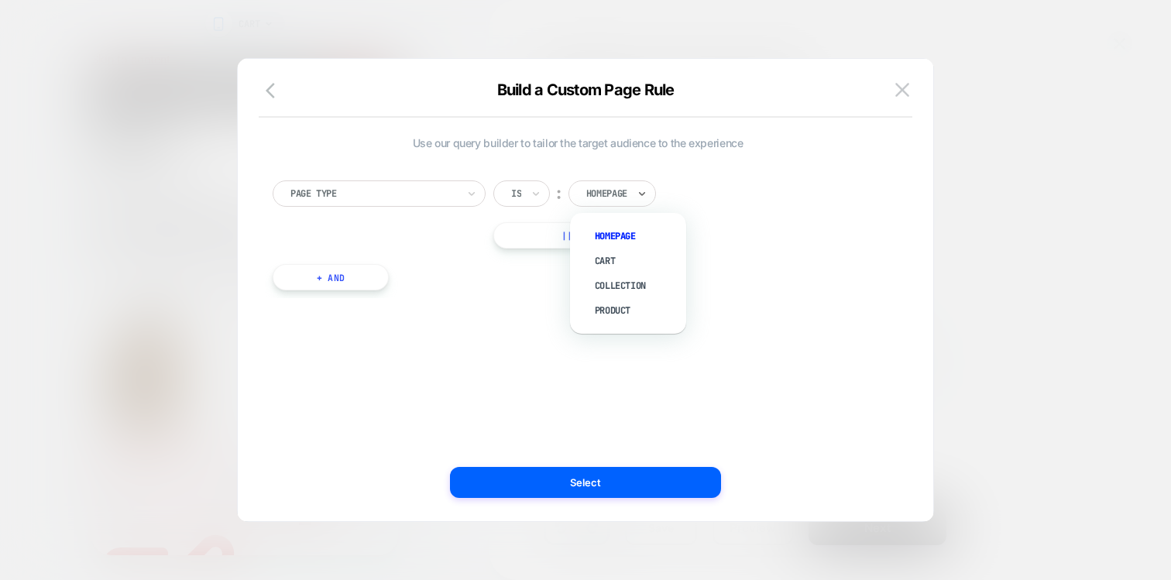
click at [606, 193] on div at bounding box center [606, 194] width 41 height 14
click at [621, 263] on div "Cart" at bounding box center [636, 261] width 101 height 25
click at [346, 280] on button "+ And" at bounding box center [331, 277] width 116 height 26
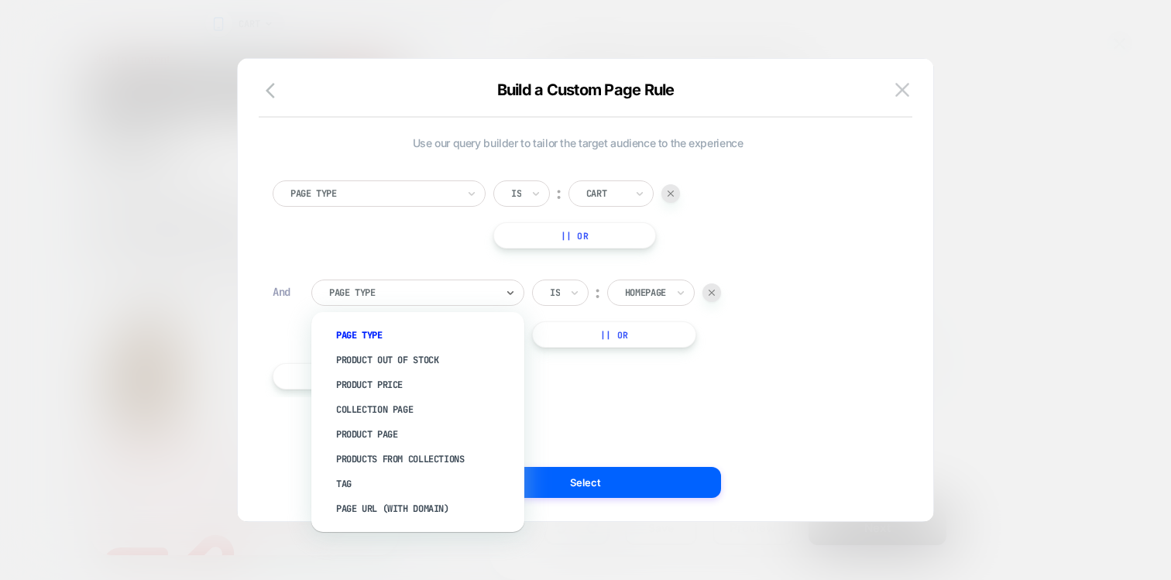
click at [349, 287] on div at bounding box center [412, 293] width 167 height 14
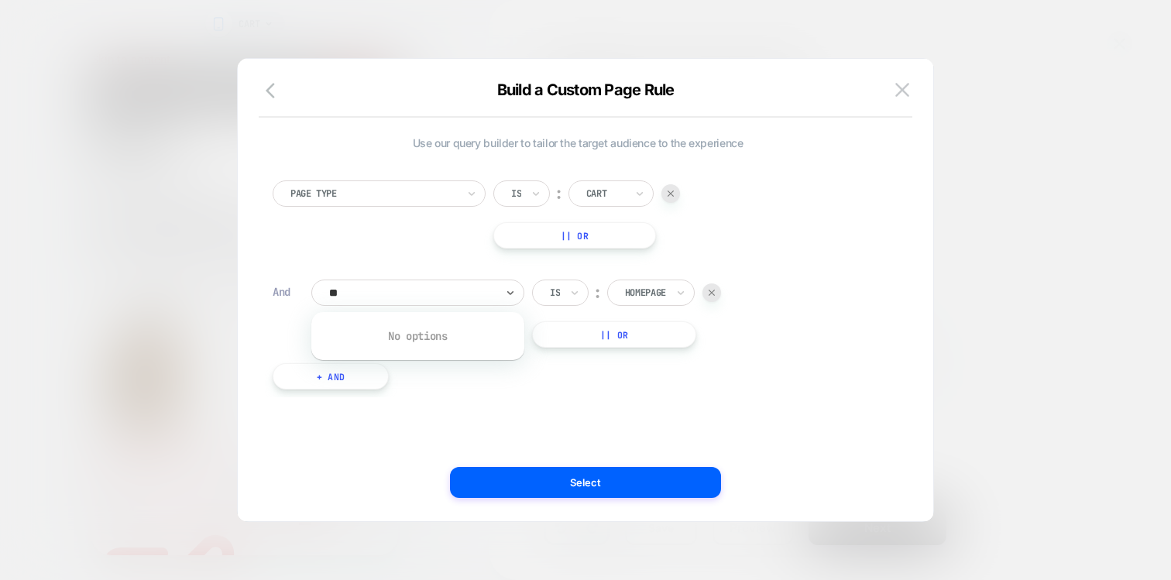
type input "*"
type input "****"
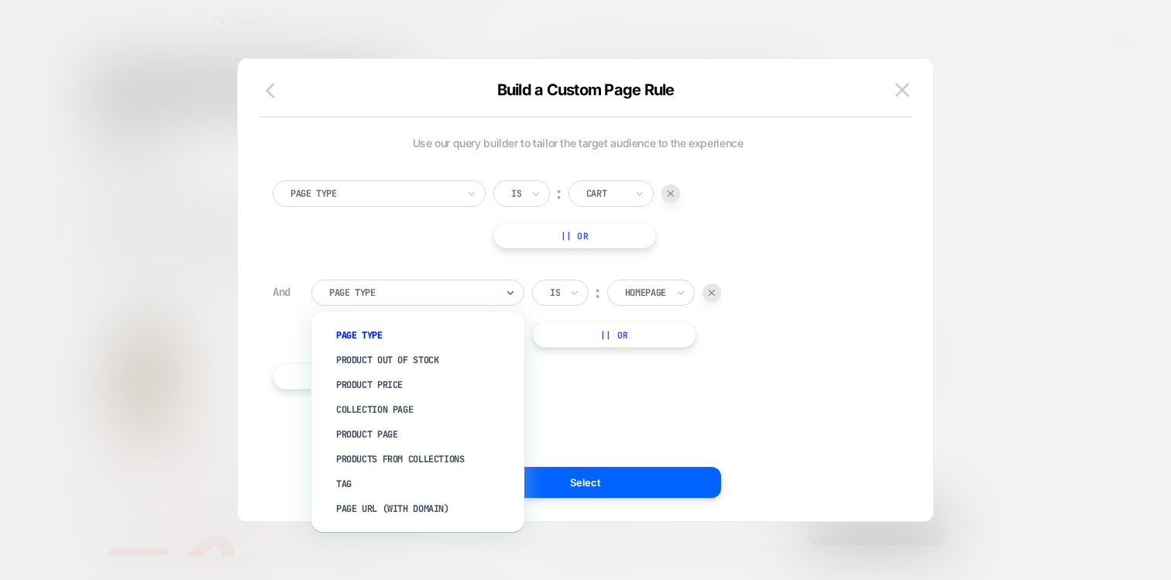
click at [269, 98] on icon "button" at bounding box center [275, 90] width 19 height 19
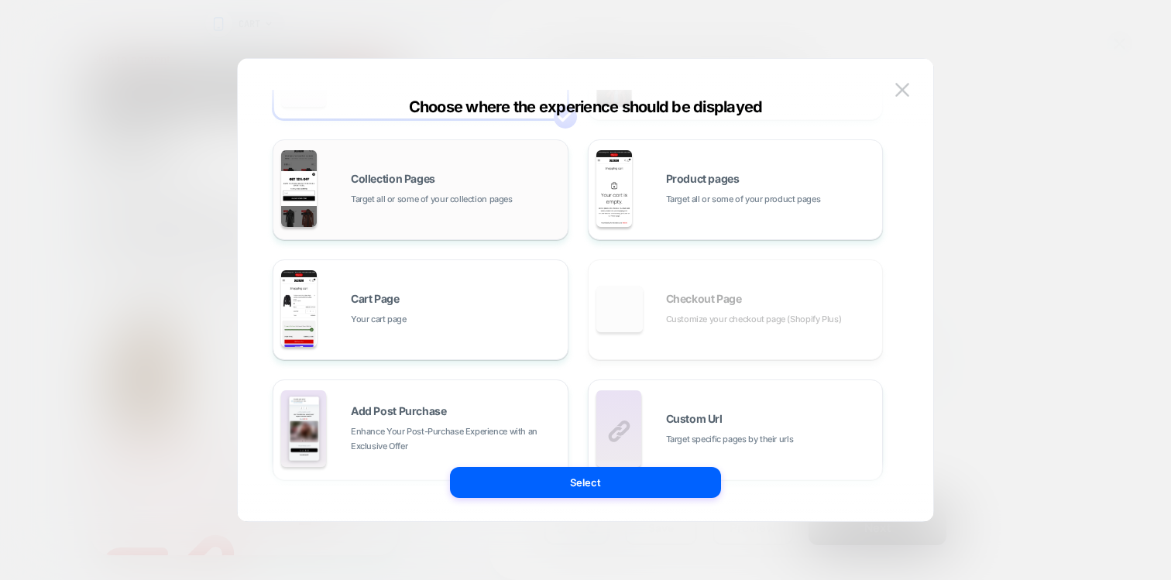
scroll to position [273, 0]
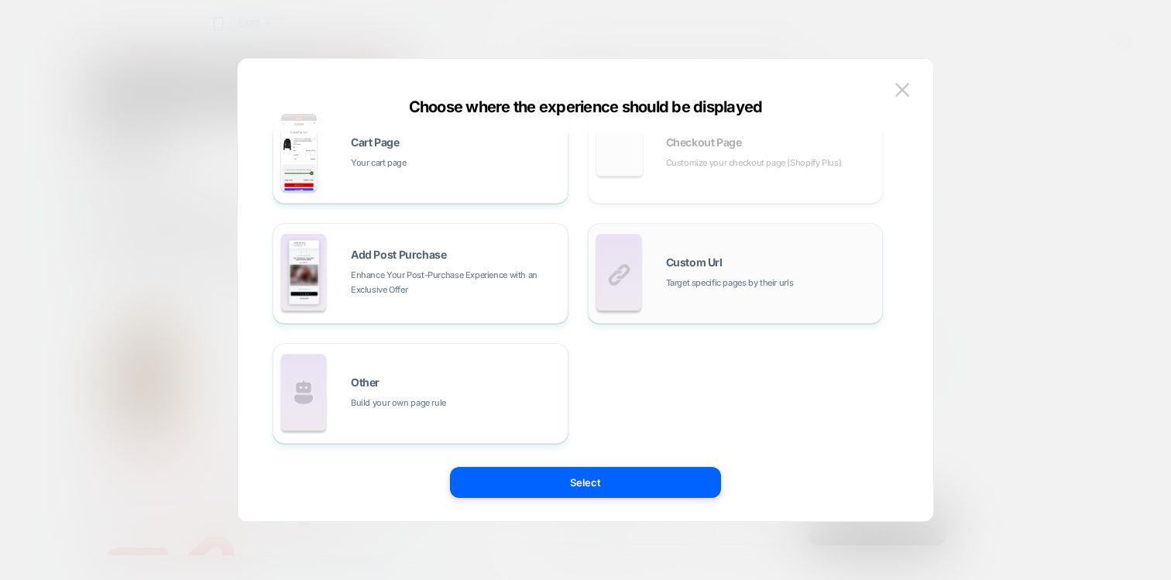
click at [703, 276] on span "Target specific pages by their urls" at bounding box center [730, 283] width 128 height 15
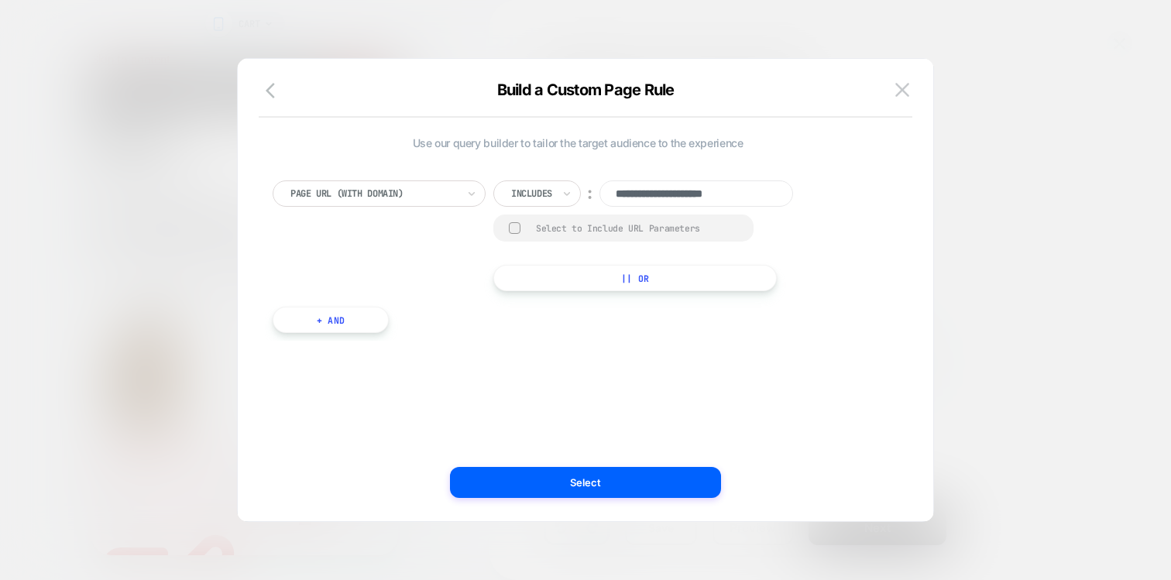
click at [660, 201] on input "**********" at bounding box center [697, 194] width 194 height 26
paste input "****"
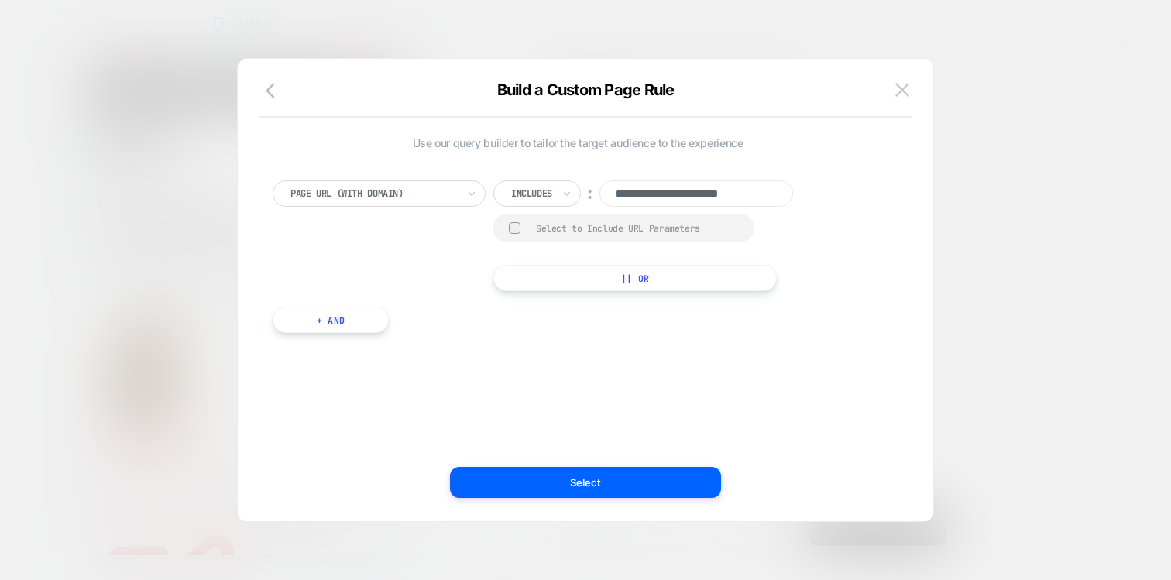
type input "**********"
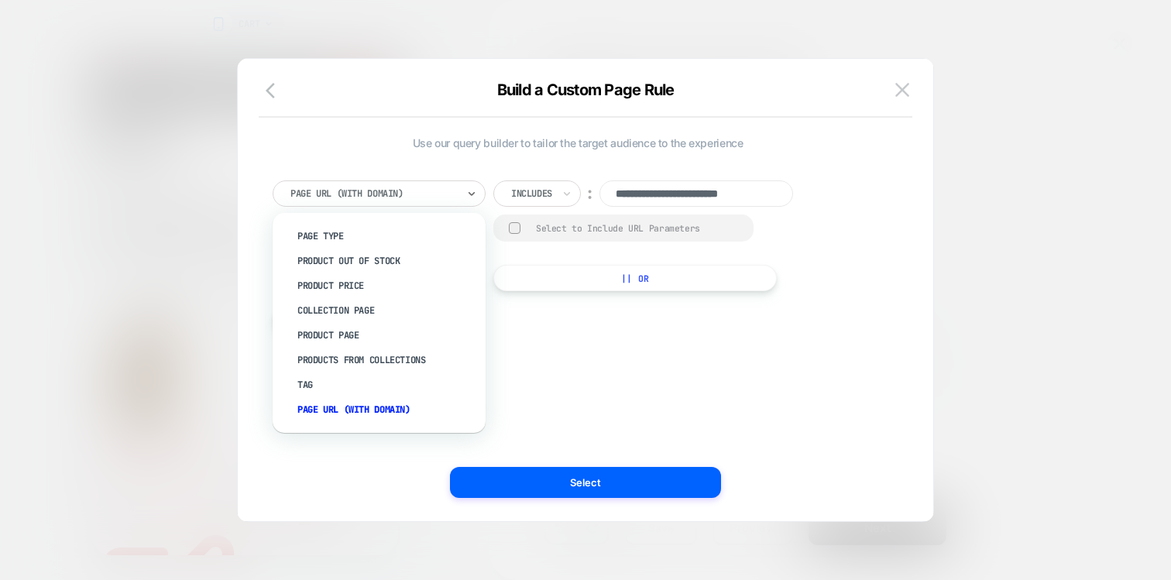
click at [421, 194] on div at bounding box center [374, 194] width 167 height 14
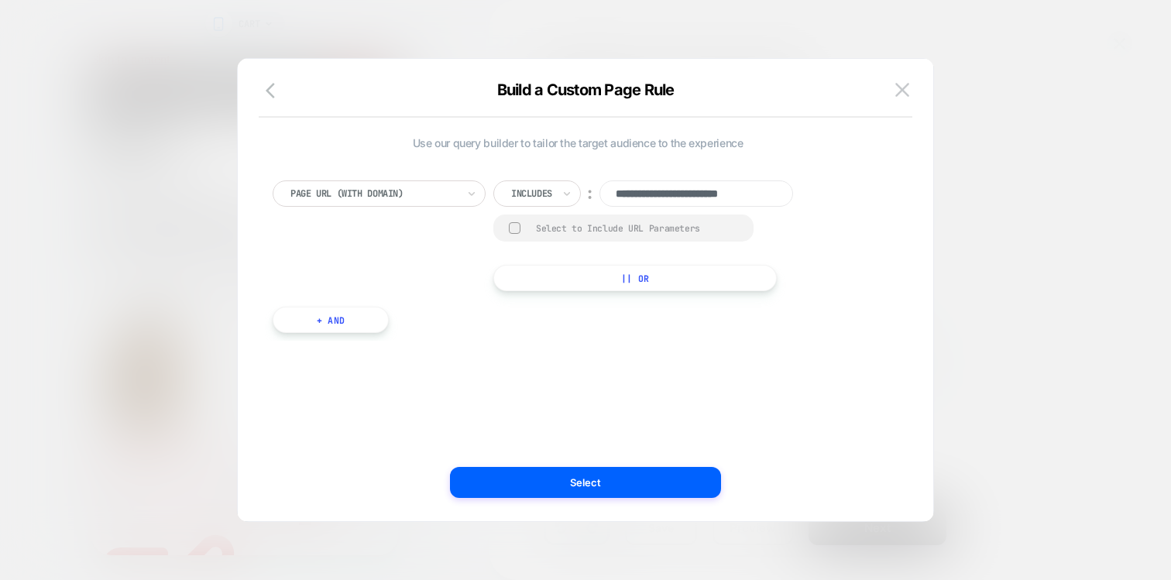
click at [390, 155] on div "**********" at bounding box center [578, 242] width 611 height 212
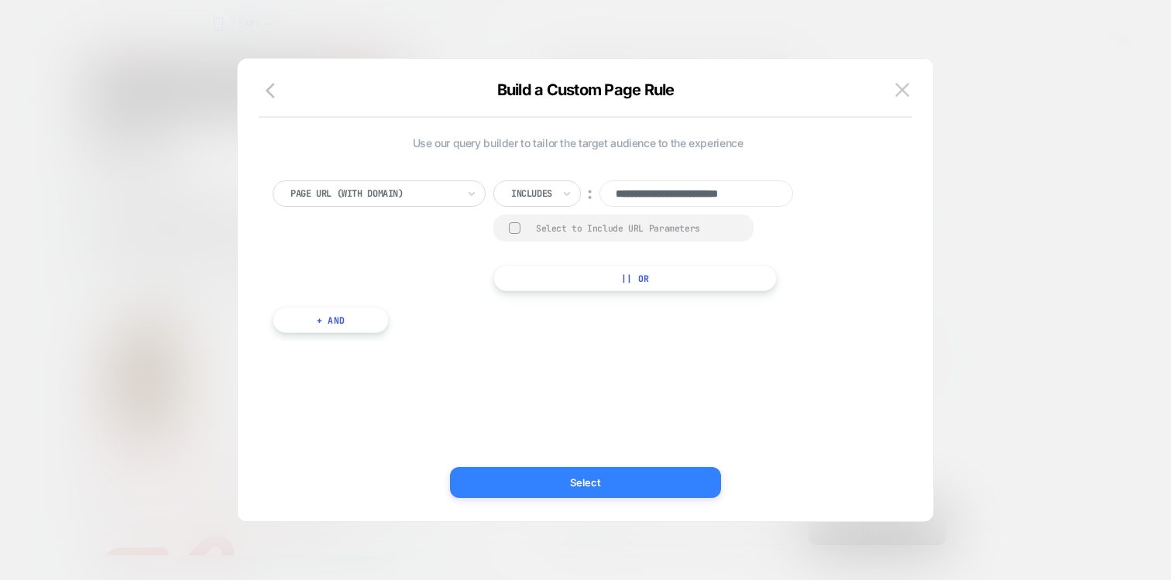
click at [569, 487] on button "Select" at bounding box center [585, 482] width 271 height 31
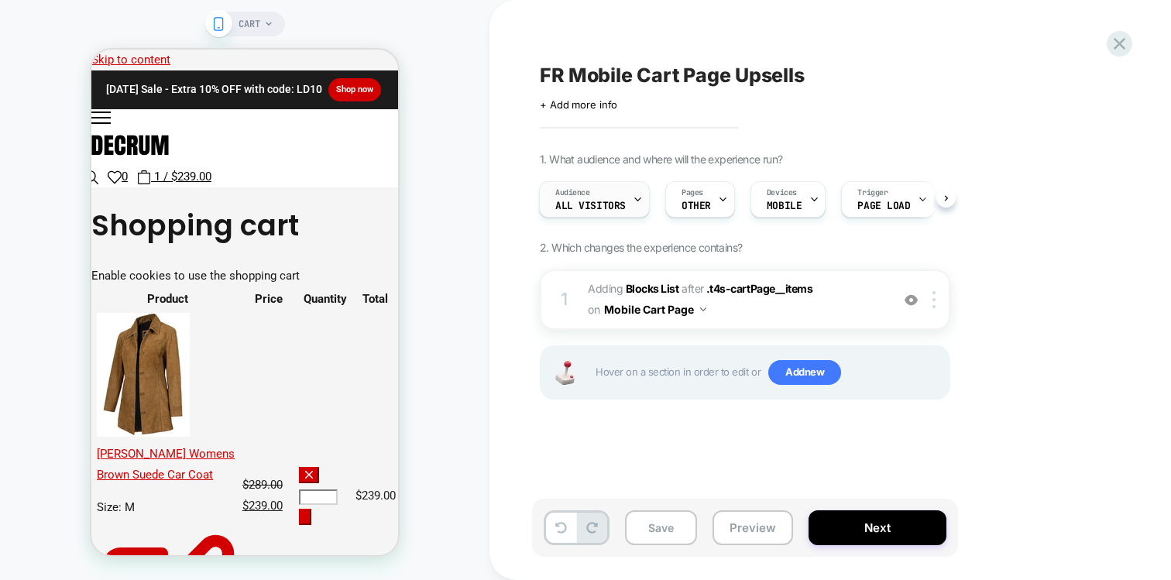
click at [590, 207] on span "All Visitors" at bounding box center [590, 206] width 71 height 11
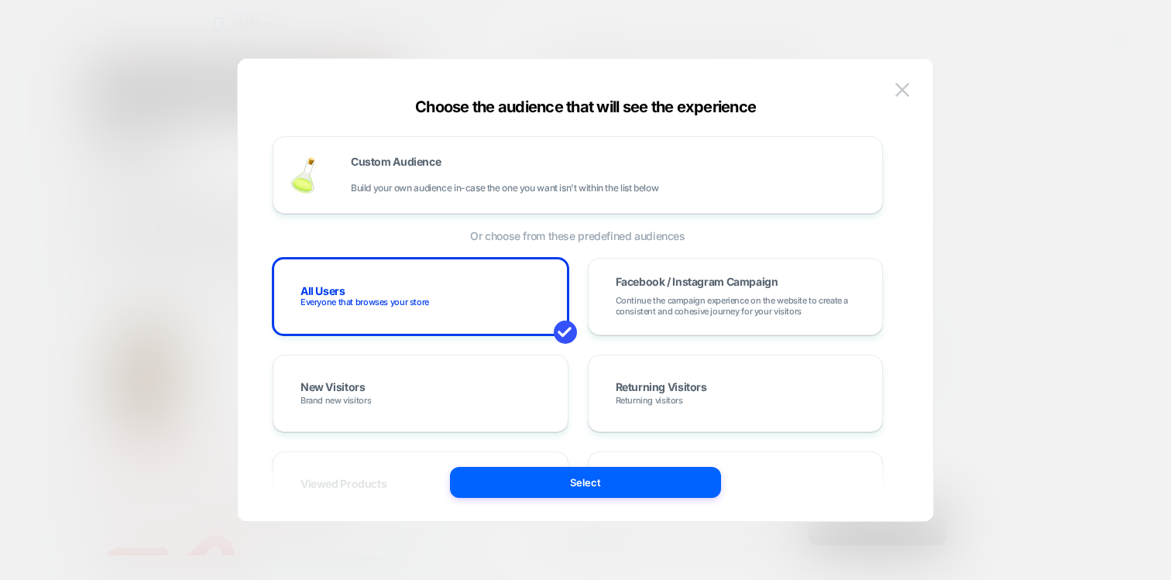
click at [961, 172] on div at bounding box center [585, 290] width 1171 height 580
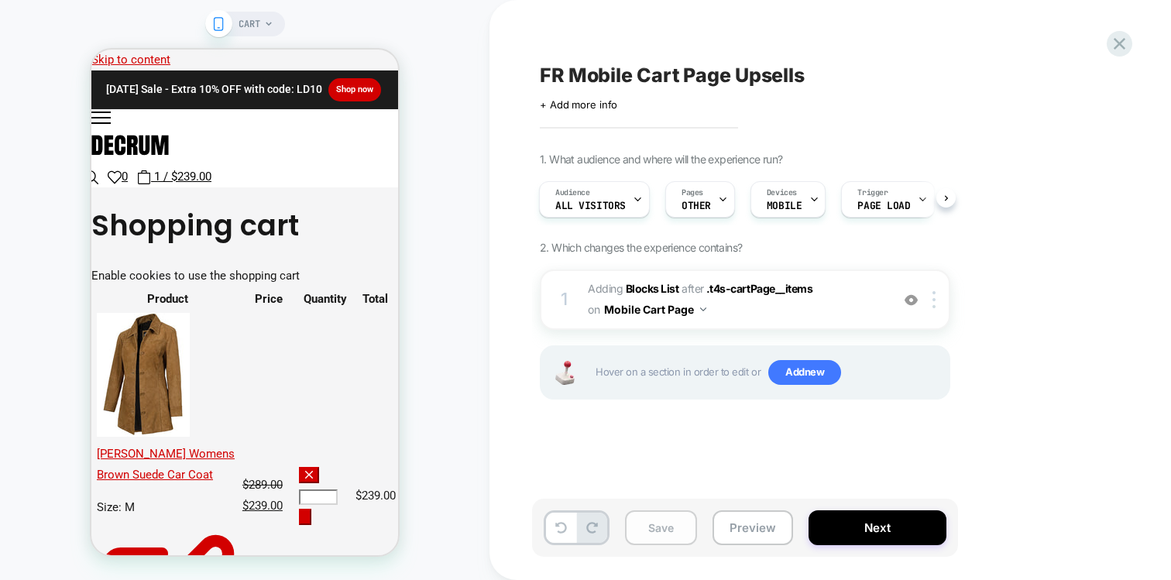
click at [652, 531] on button "Save" at bounding box center [661, 528] width 72 height 35
click at [707, 194] on div "Pages OTHER" at bounding box center [696, 199] width 60 height 35
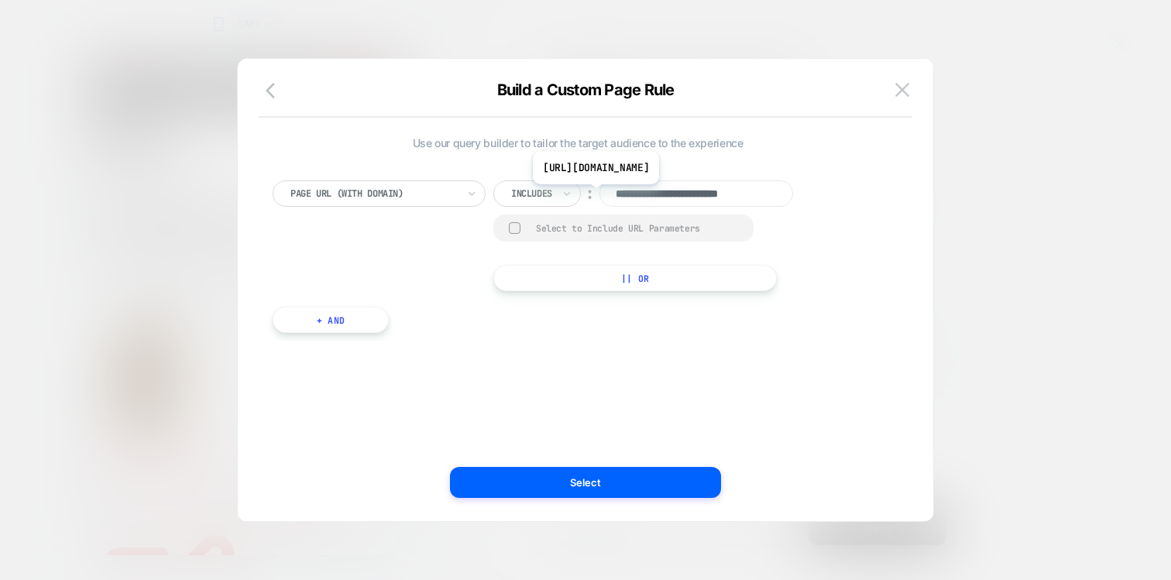
scroll to position [0, 9]
click at [656, 194] on input "**********" at bounding box center [697, 194] width 194 height 26
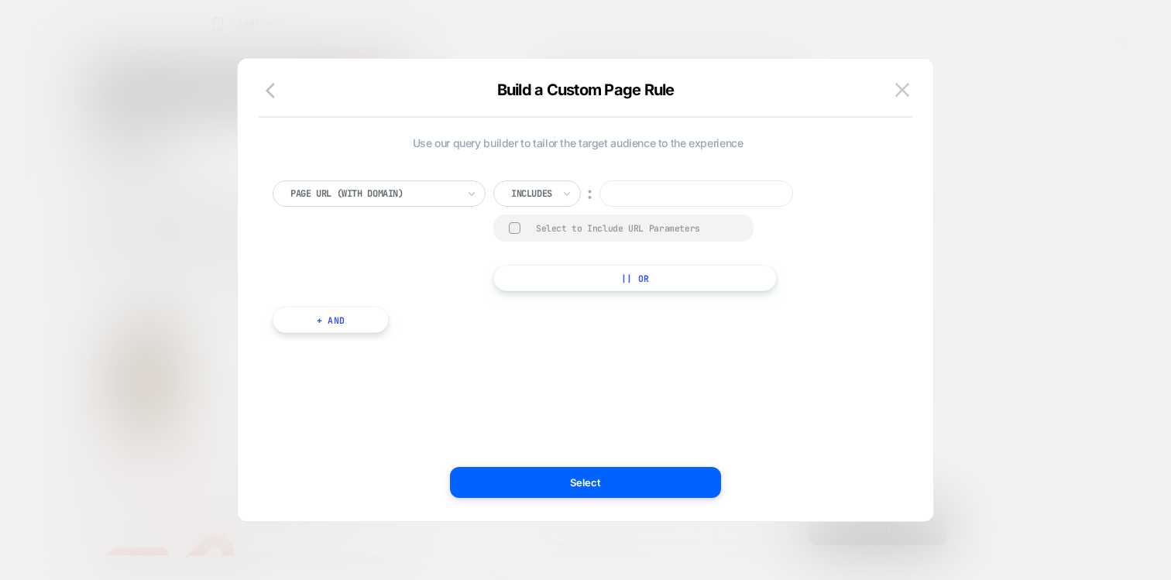
type input "**********"
click at [899, 89] on img at bounding box center [903, 89] width 14 height 13
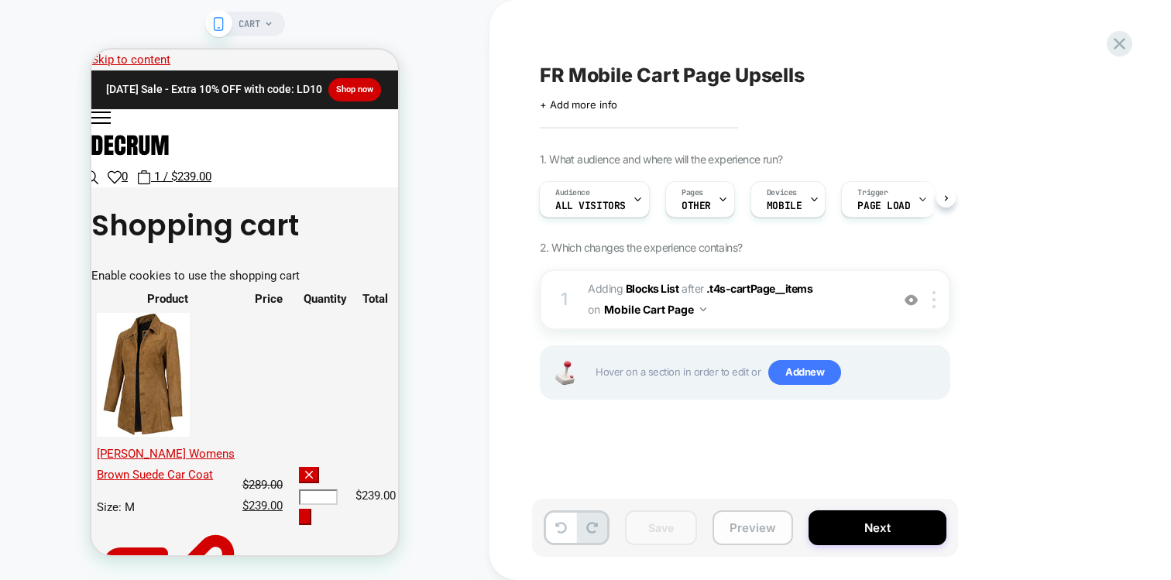
click at [737, 531] on button "Preview" at bounding box center [753, 528] width 81 height 35
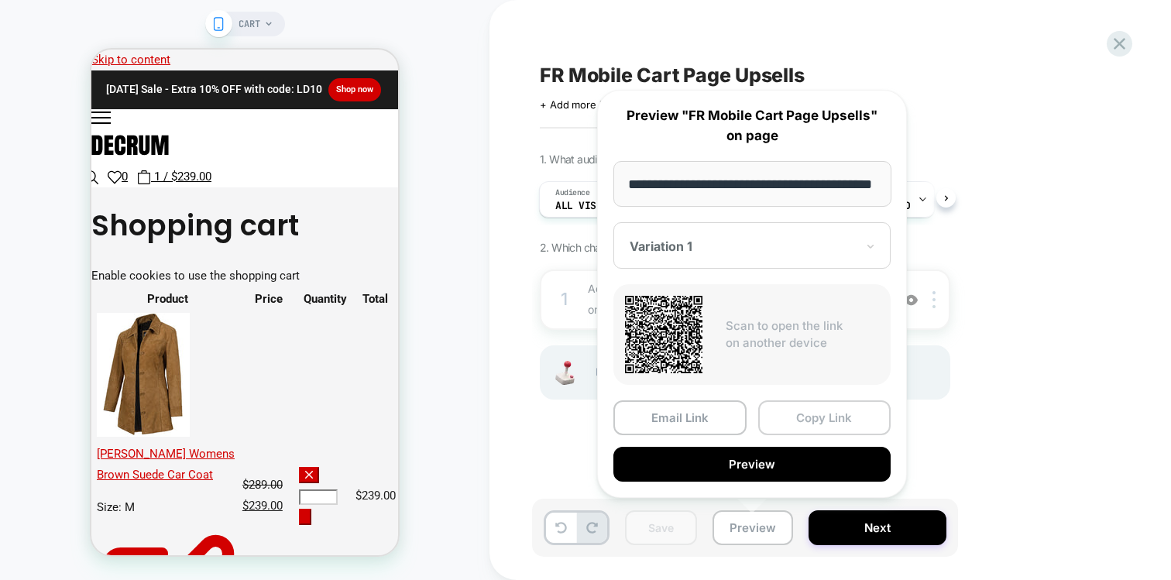
click at [797, 421] on button "Copy Link" at bounding box center [824, 418] width 133 height 35
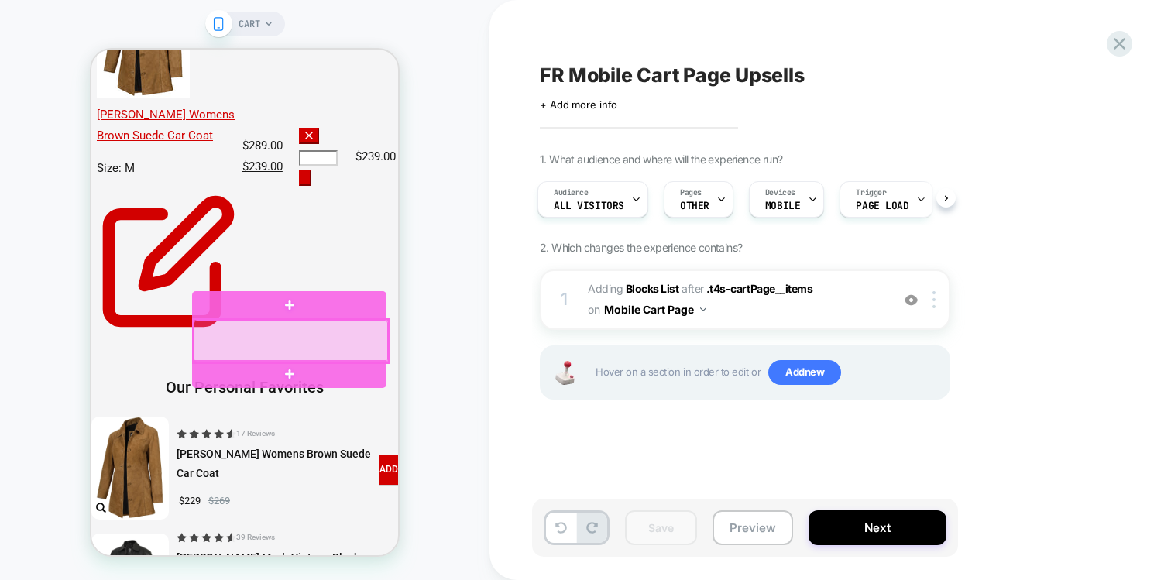
scroll to position [341, 0]
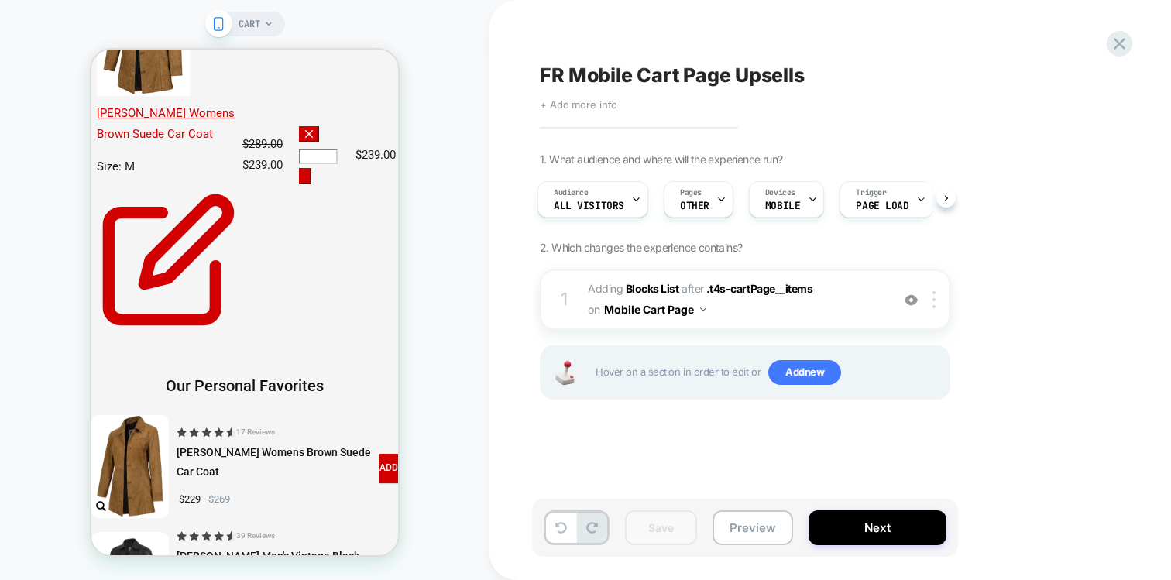
click at [593, 103] on span "+ Add more info" at bounding box center [578, 104] width 77 height 12
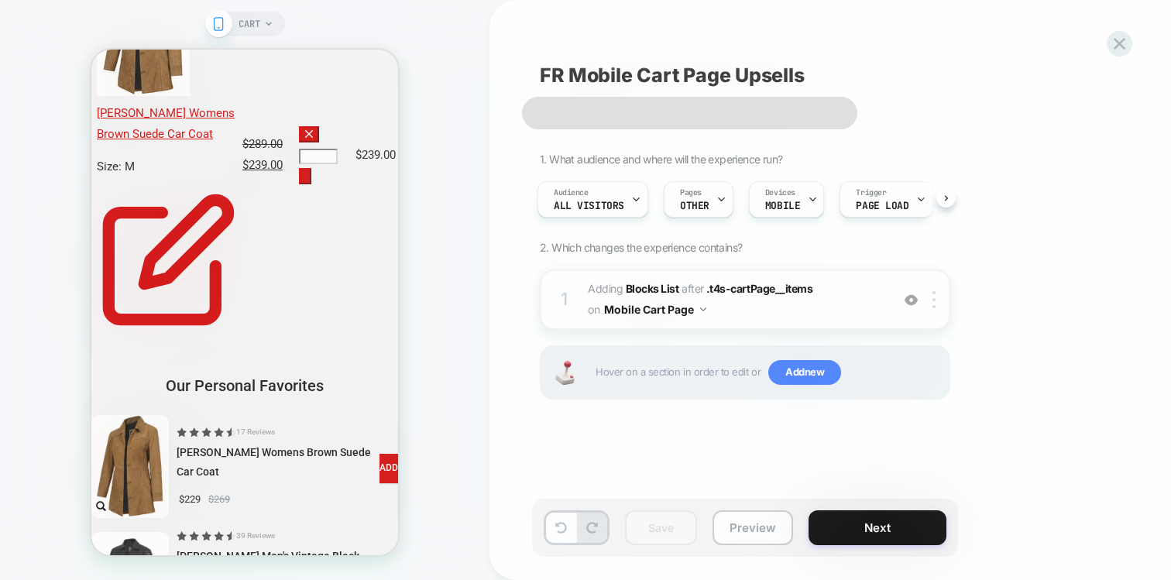
click at [593, 103] on div "Edit Experience Info Discard Update" at bounding box center [689, 113] width 335 height 33
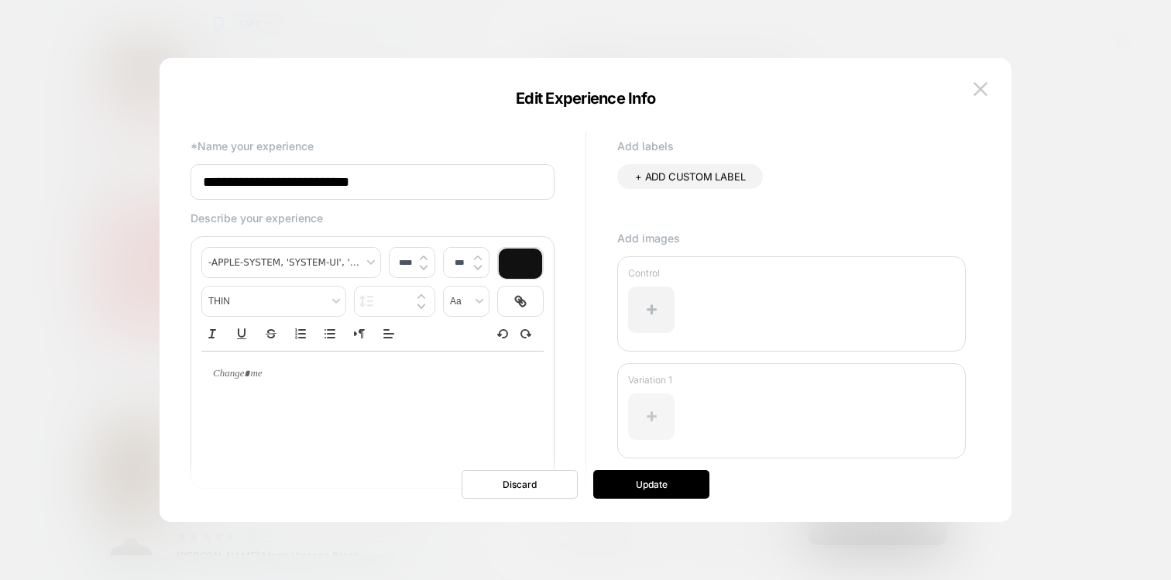
click at [650, 404] on div at bounding box center [651, 417] width 46 height 46
click at [675, 411] on div at bounding box center [791, 423] width 327 height 74
click at [659, 410] on div at bounding box center [651, 417] width 46 height 46
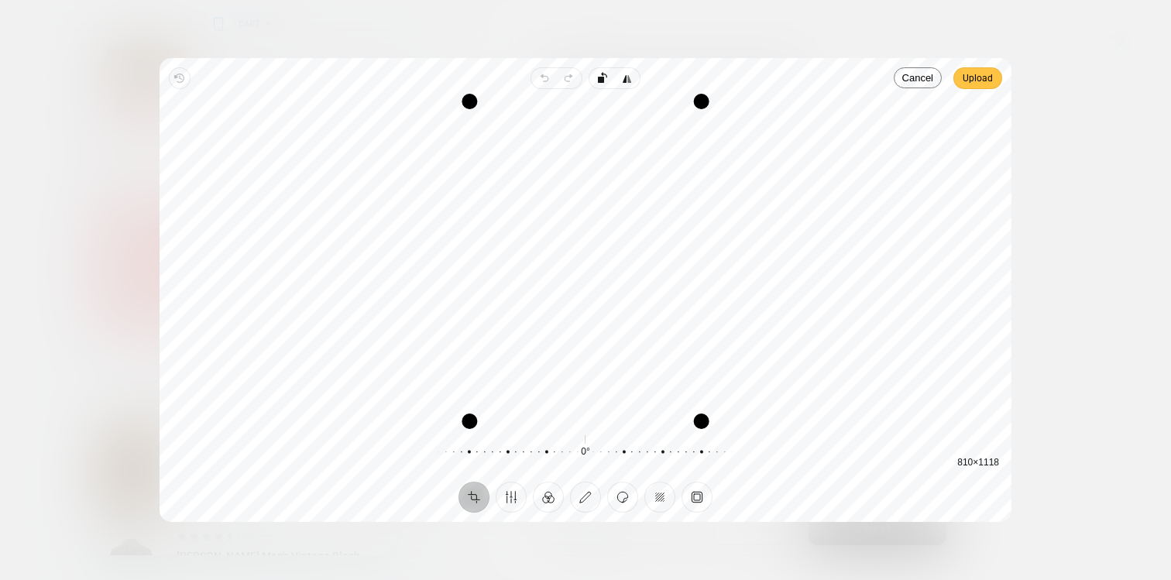
click at [966, 76] on span "Upload" at bounding box center [978, 78] width 30 height 19
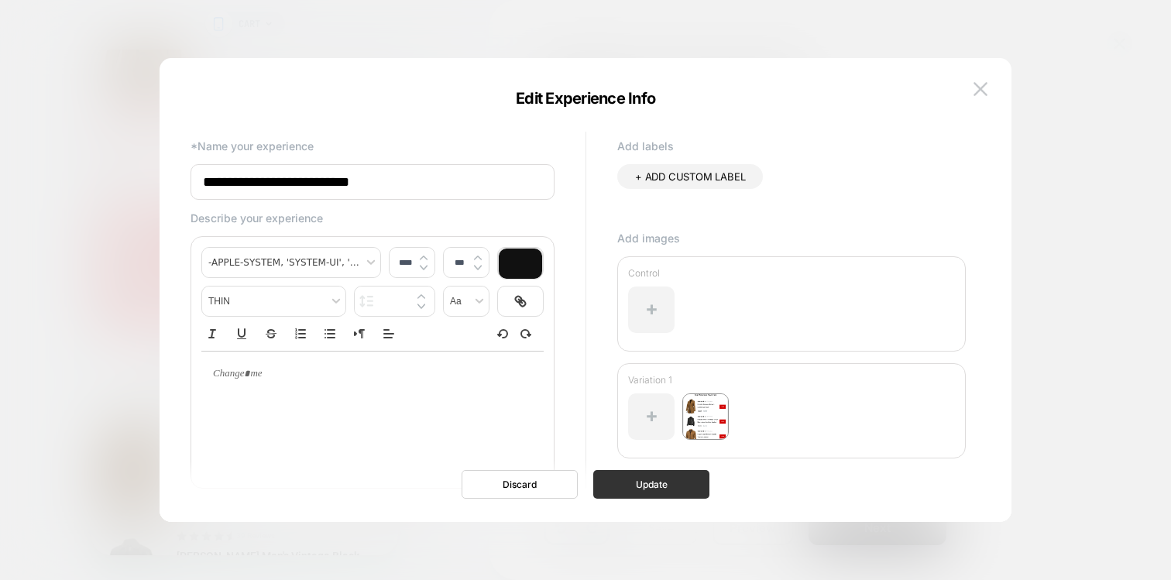
click at [644, 491] on button "Update" at bounding box center [651, 484] width 116 height 29
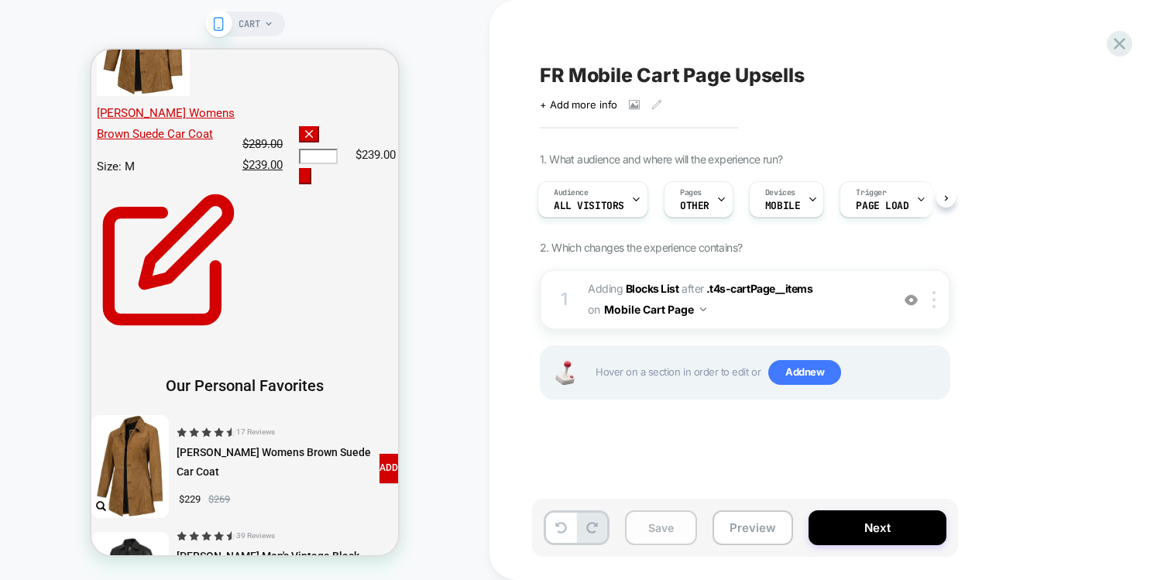
click at [645, 514] on button "Save" at bounding box center [661, 528] width 72 height 35
click at [754, 310] on span "#_loomi_addon_1756722214788_dup1756727056 Adding Blocks List AFTER .t4s-cartPag…" at bounding box center [735, 300] width 295 height 42
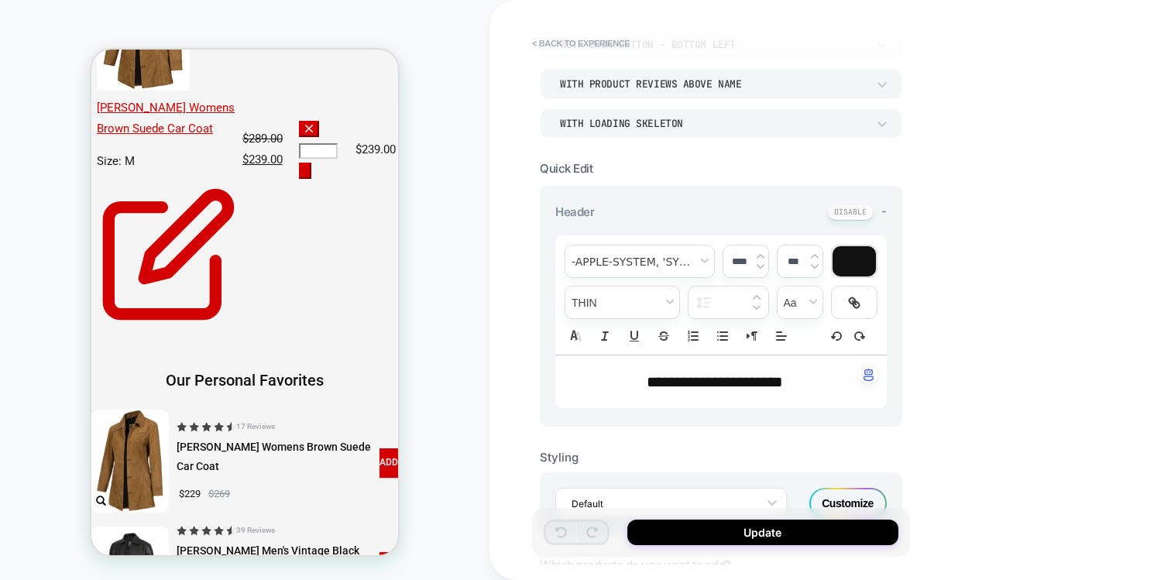
scroll to position [242, 0]
